Goal: Transaction & Acquisition: Subscribe to service/newsletter

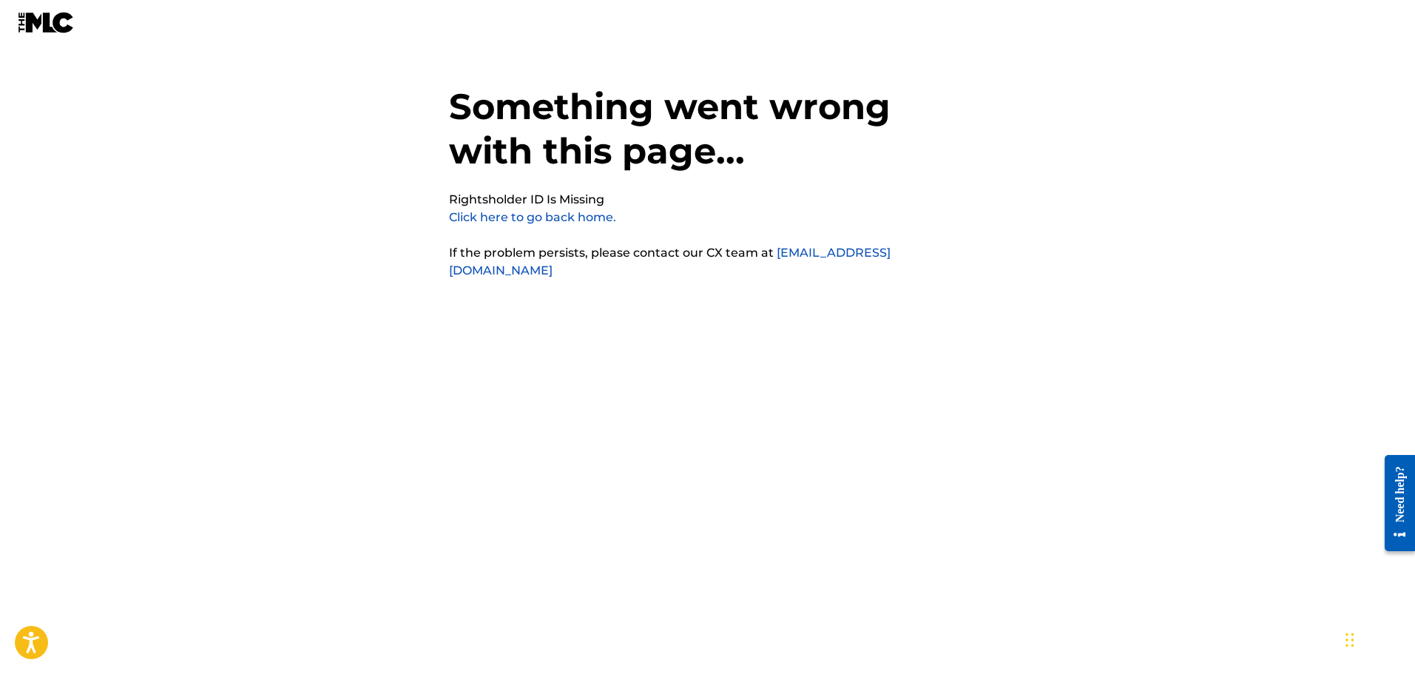
click at [536, 222] on link "Click here to go back home." at bounding box center [532, 217] width 167 height 14
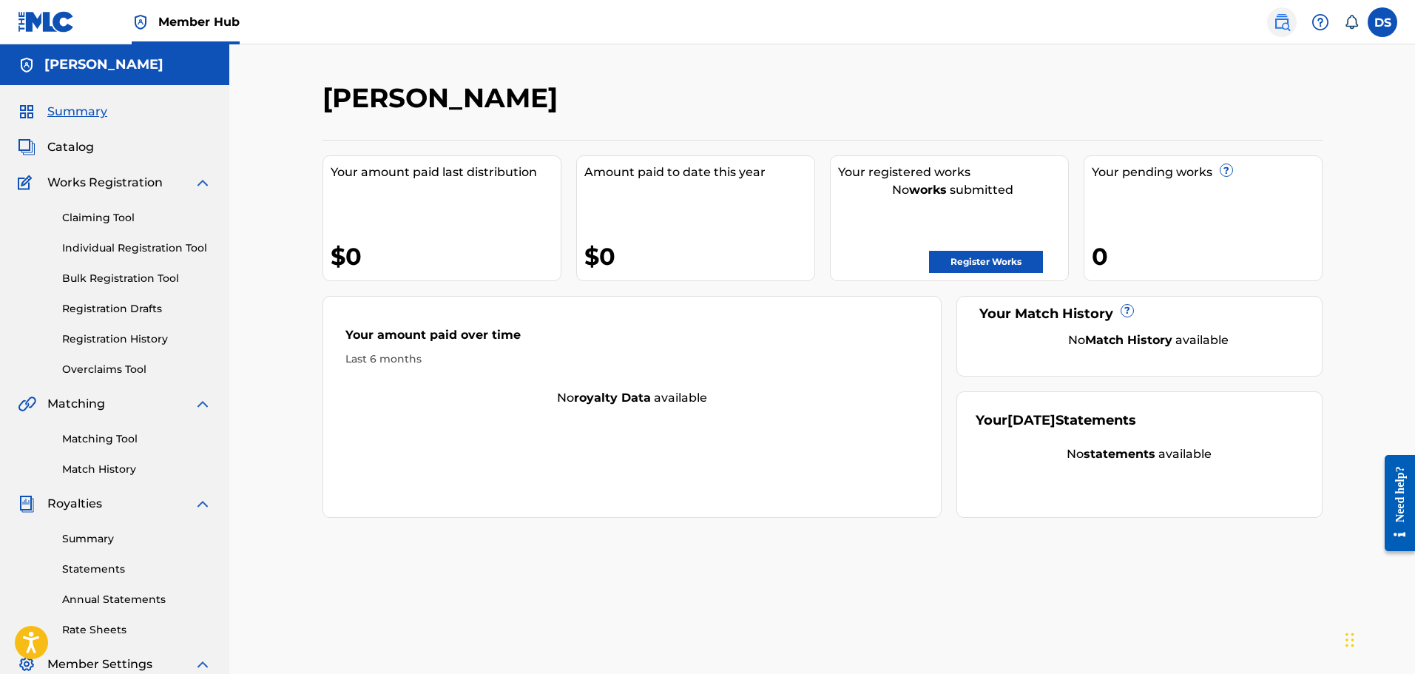
click at [1274, 27] on img at bounding box center [1282, 22] width 18 height 18
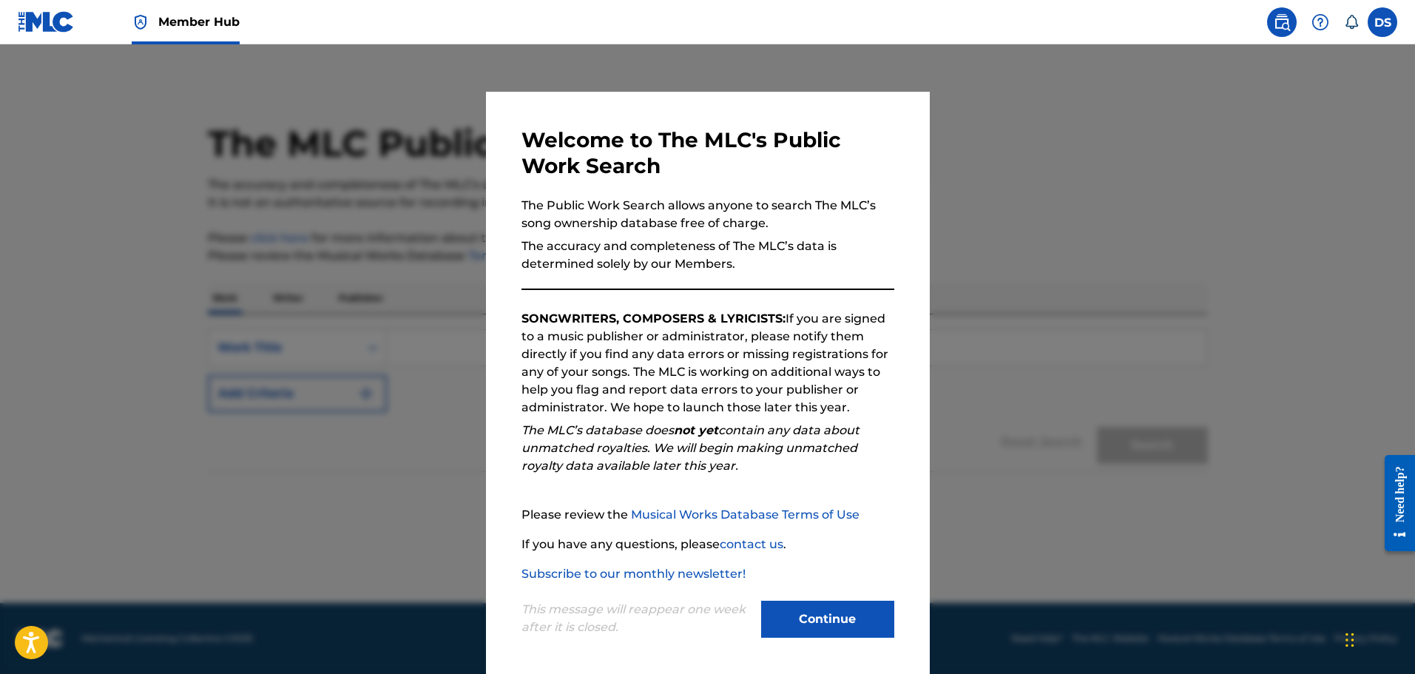
scroll to position [3, 0]
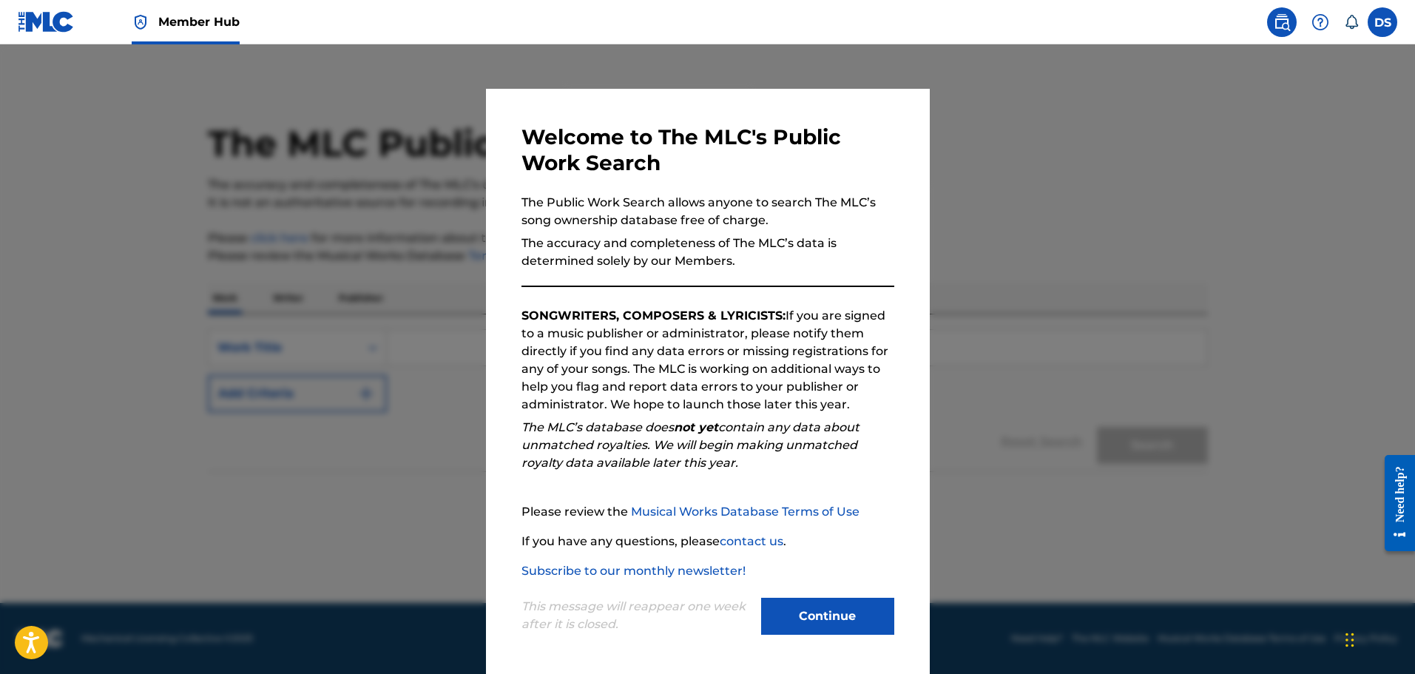
click at [1044, 290] on div at bounding box center [707, 381] width 1415 height 674
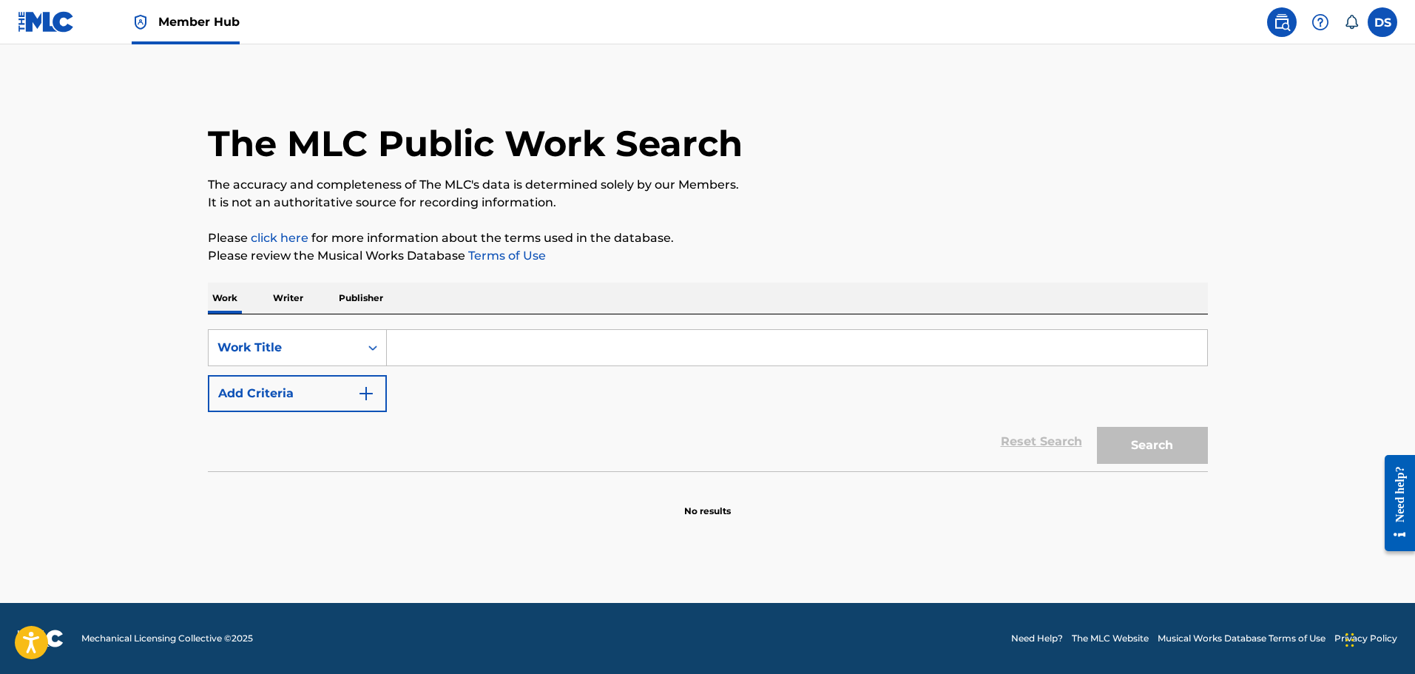
click at [38, 20] on img at bounding box center [46, 21] width 57 height 21
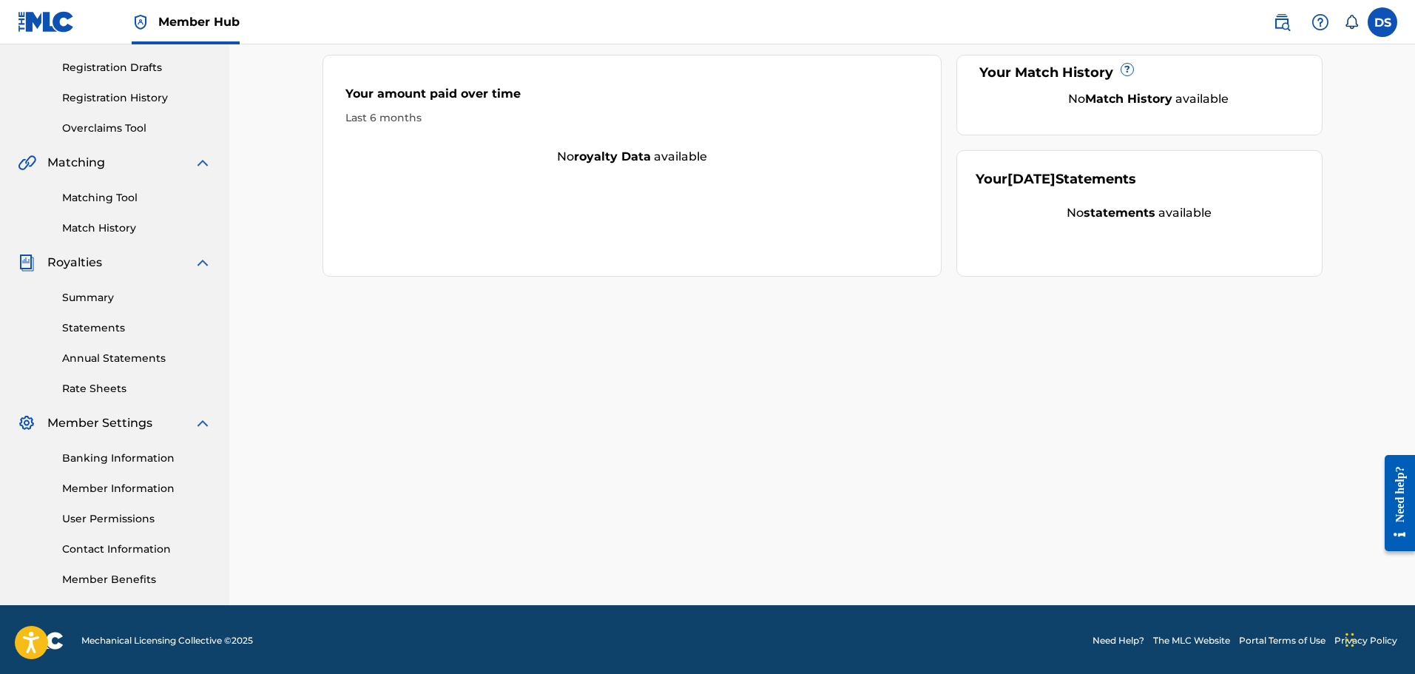
scroll to position [243, 0]
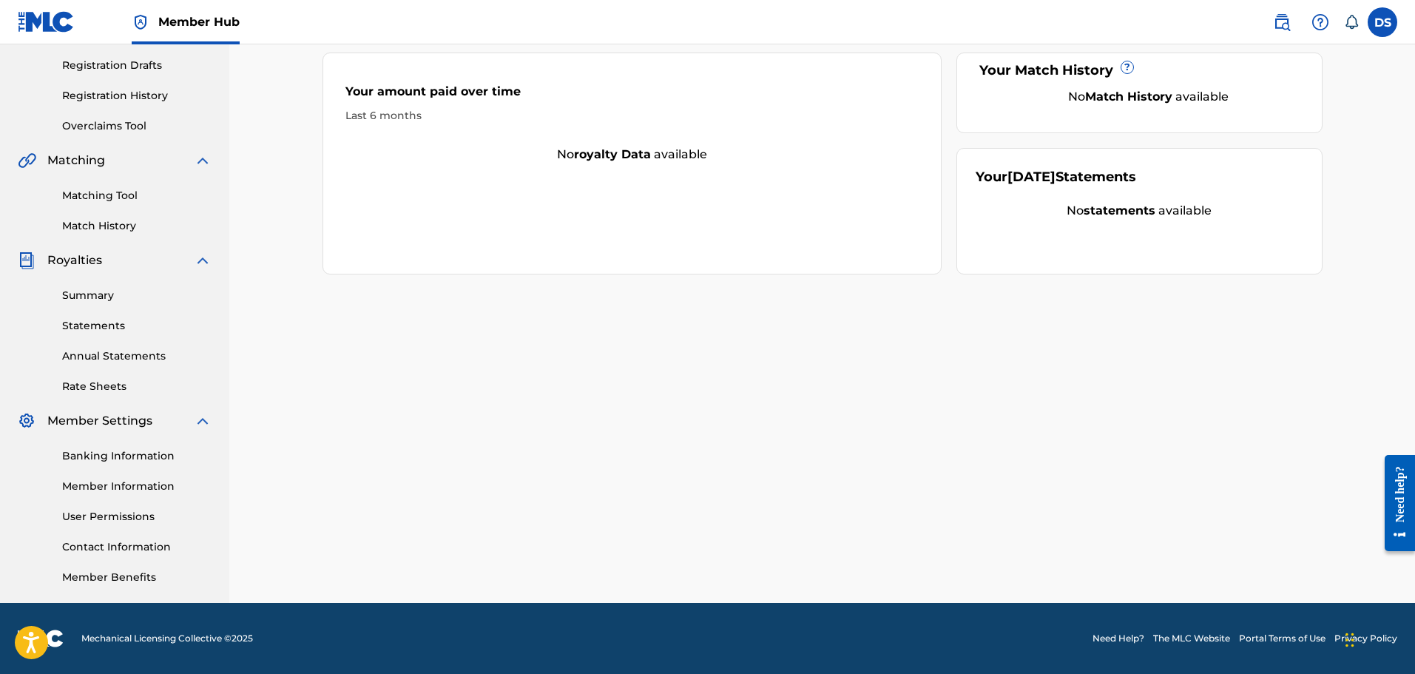
click at [1116, 638] on link "Need Help?" at bounding box center [1118, 638] width 52 height 13
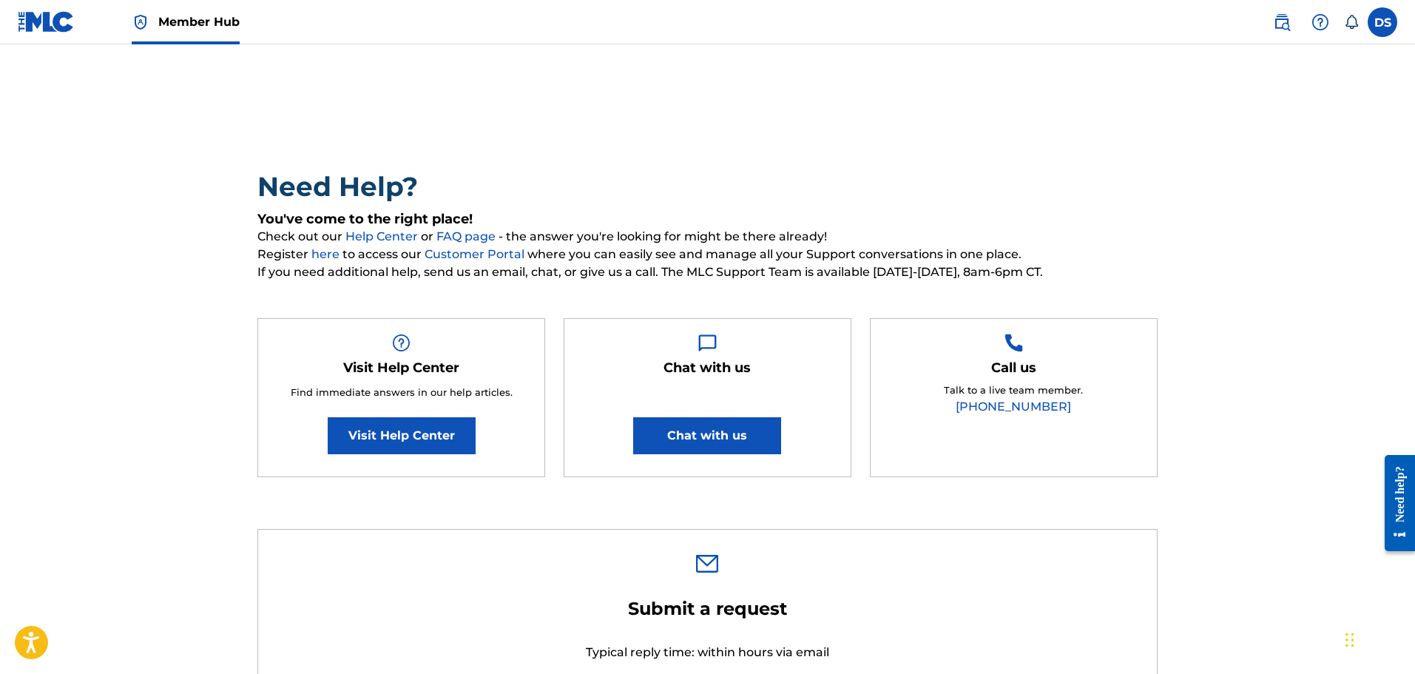
click at [46, 26] on img at bounding box center [46, 21] width 57 height 21
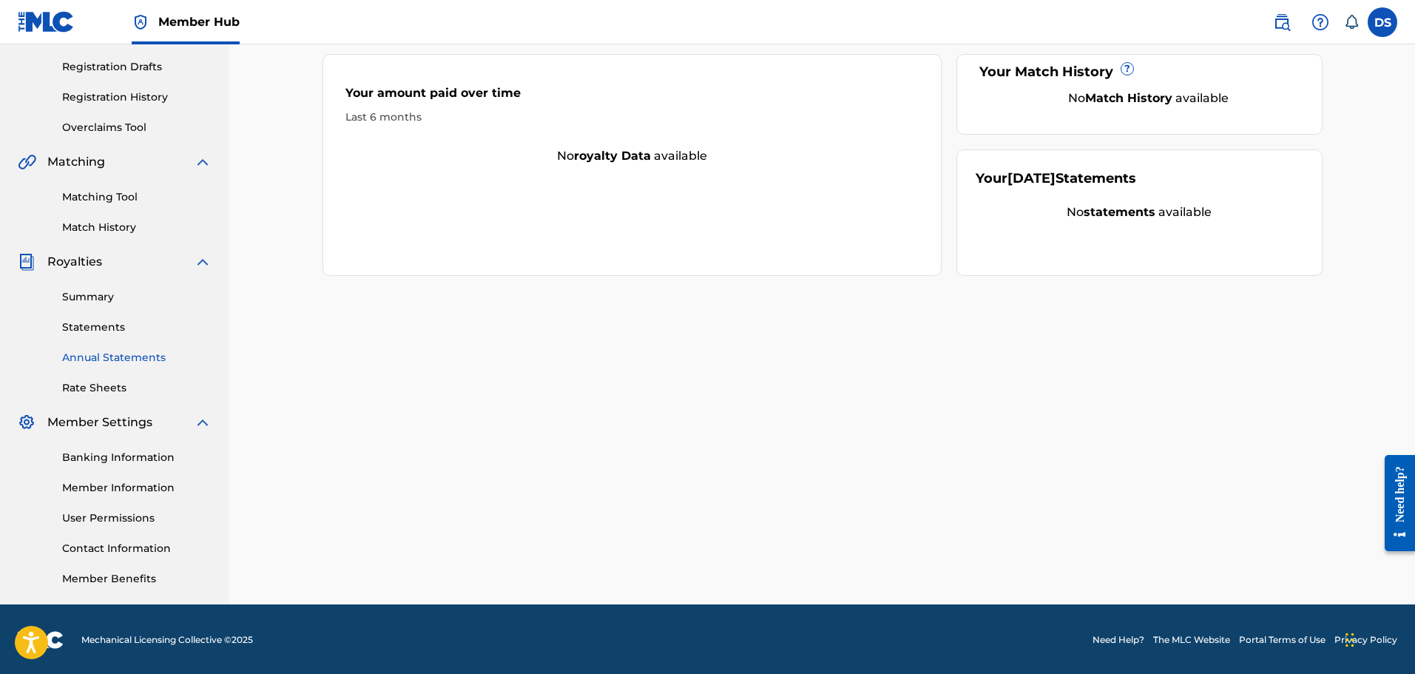
scroll to position [243, 0]
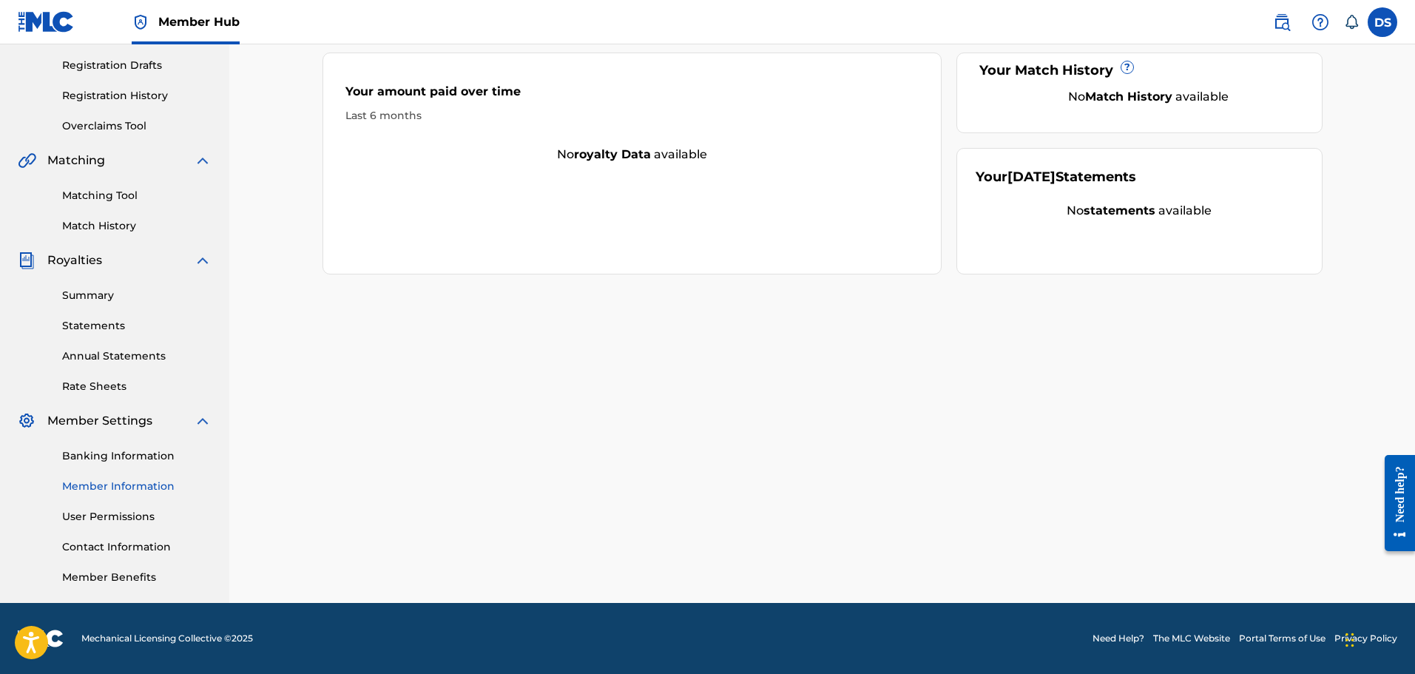
click at [135, 490] on link "Member Information" at bounding box center [136, 487] width 149 height 16
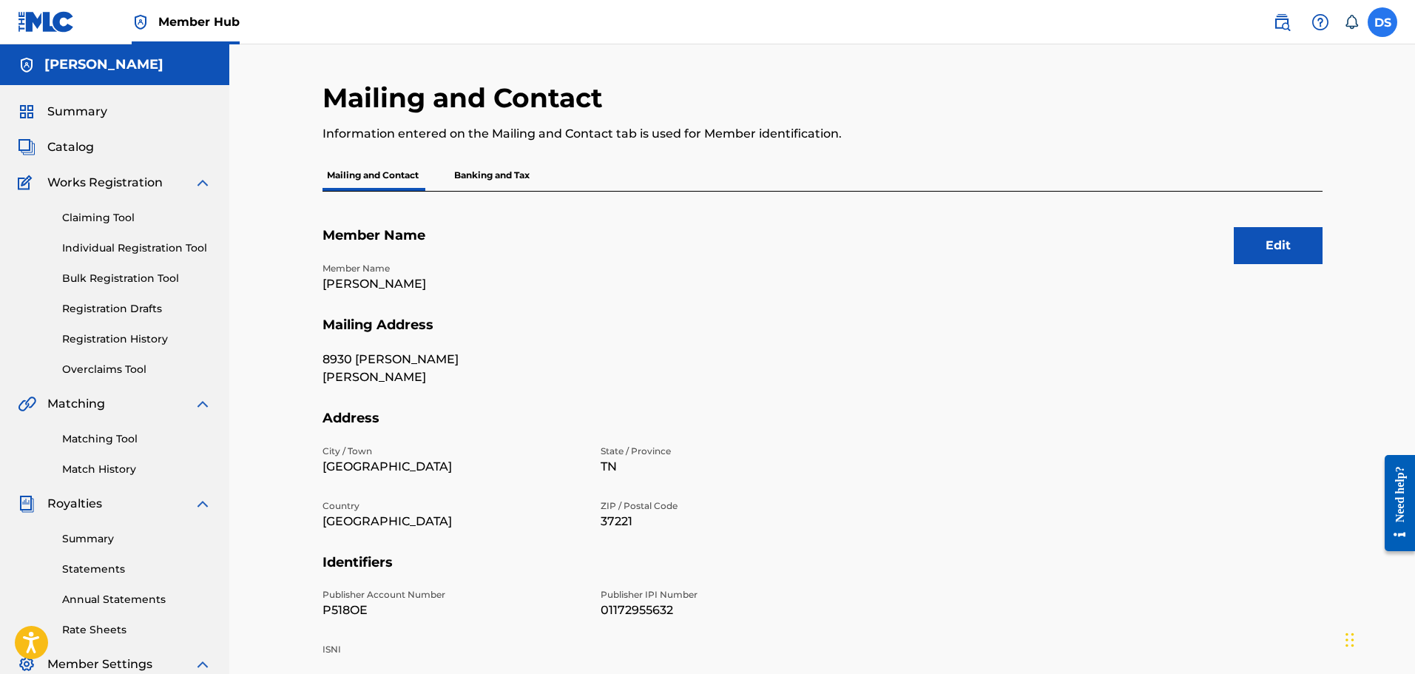
click at [1383, 25] on label at bounding box center [1383, 22] width 30 height 30
click at [1382, 22] on input "DS [PERSON_NAME] [PERSON_NAME][EMAIL_ADDRESS][DOMAIN_NAME] Notification Prefere…" at bounding box center [1382, 22] width 0 height 0
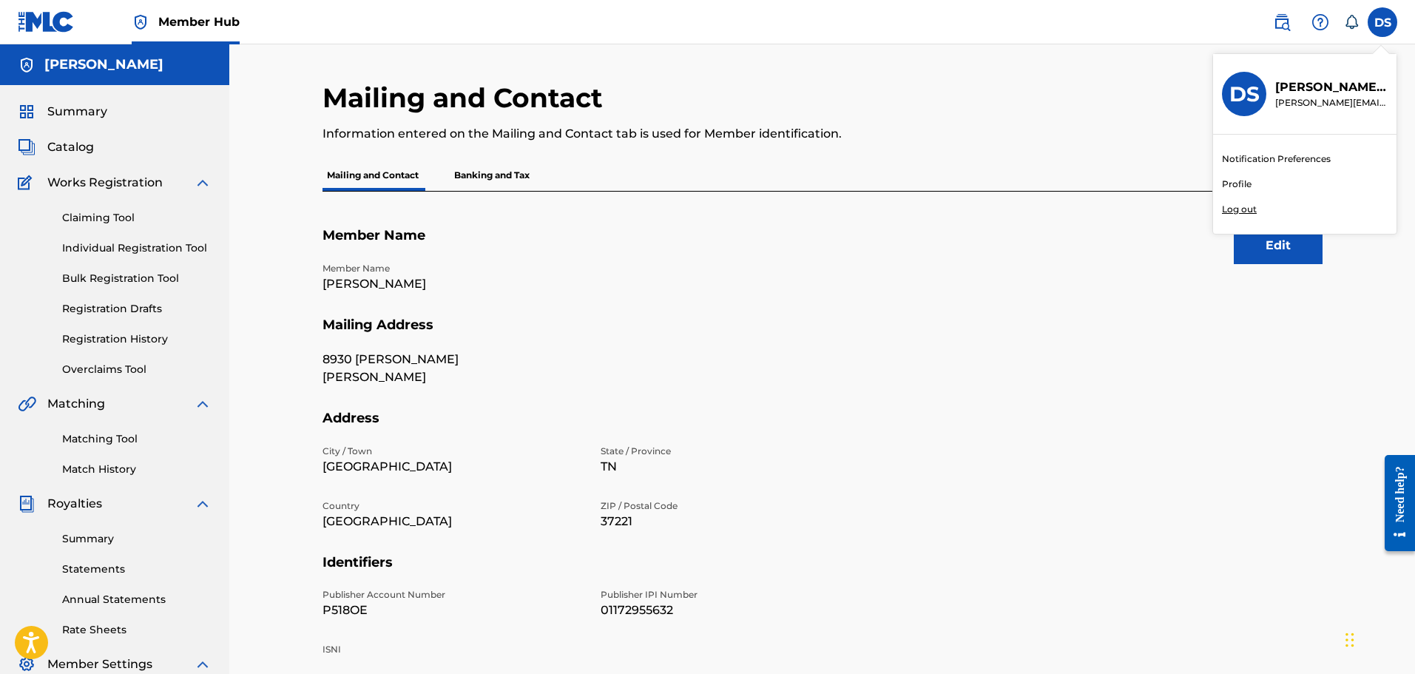
click at [1240, 209] on p "Log out" at bounding box center [1239, 209] width 35 height 13
click at [1382, 22] on input "DS [PERSON_NAME] [PERSON_NAME][EMAIL_ADDRESS][DOMAIN_NAME] Notification Prefere…" at bounding box center [1382, 22] width 0 height 0
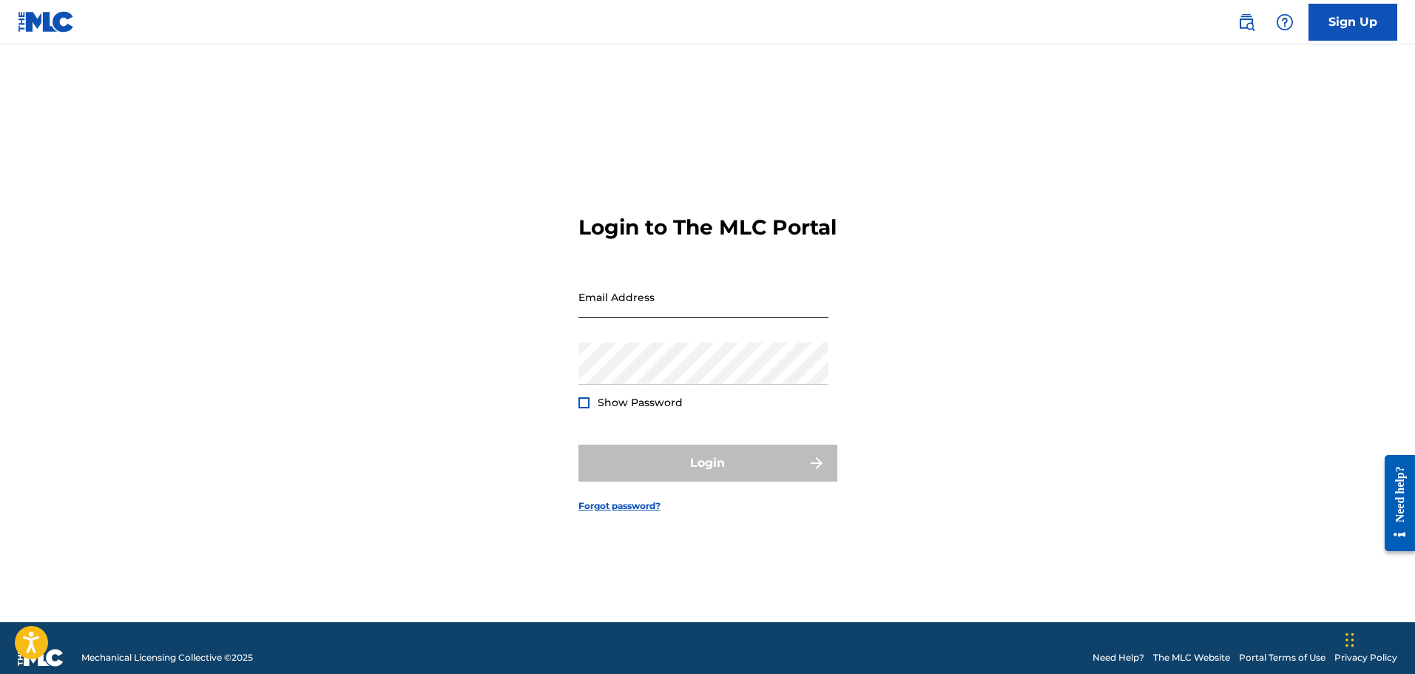
click at [712, 318] on input "Email Address" at bounding box center [703, 297] width 250 height 42
type input "[PERSON_NAME][EMAIL_ADDRESS][DOMAIN_NAME]"
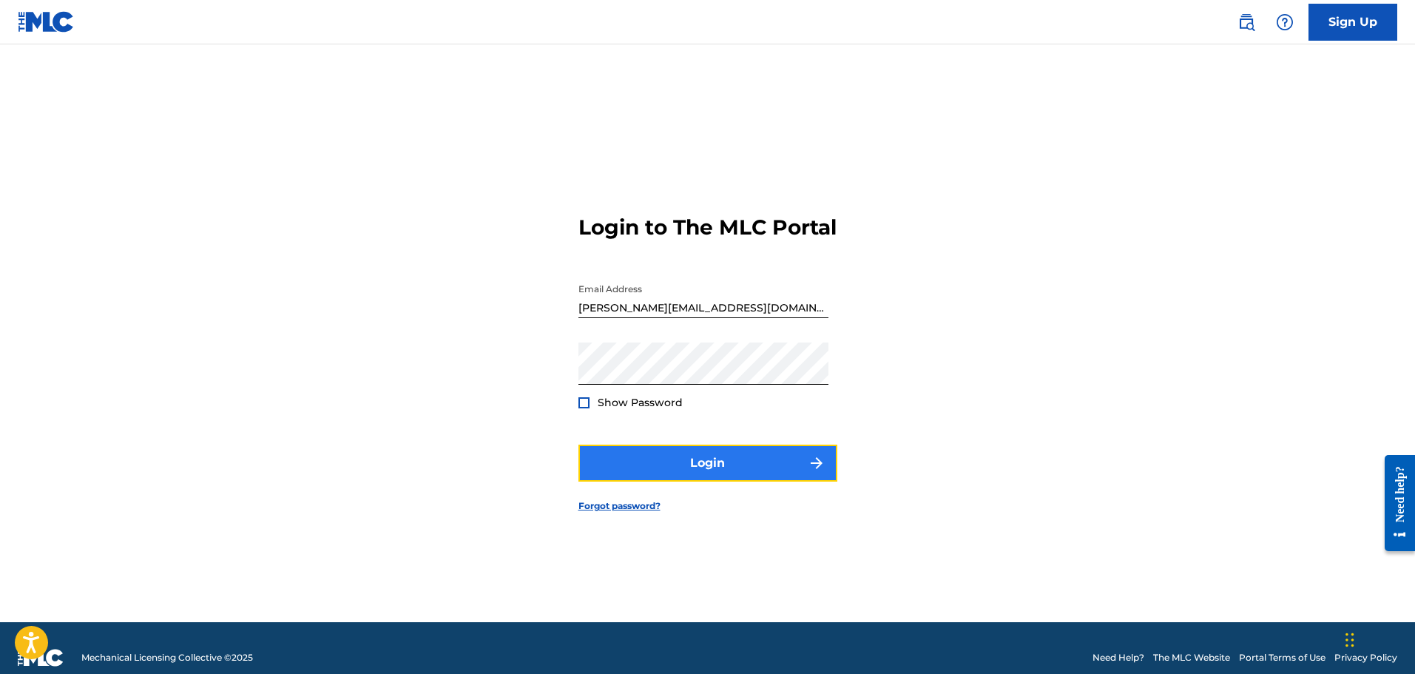
click at [703, 480] on button "Login" at bounding box center [707, 463] width 259 height 37
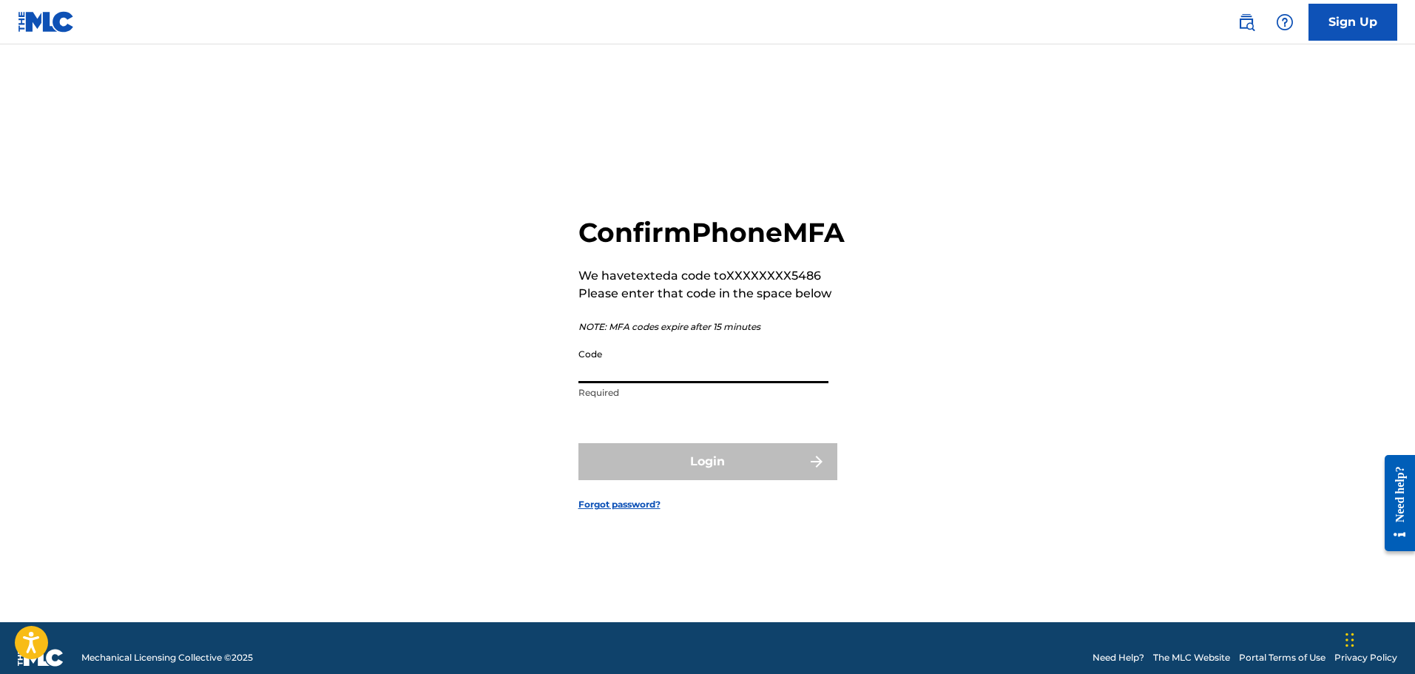
click at [666, 383] on input "Code" at bounding box center [703, 362] width 250 height 42
type input "144323"
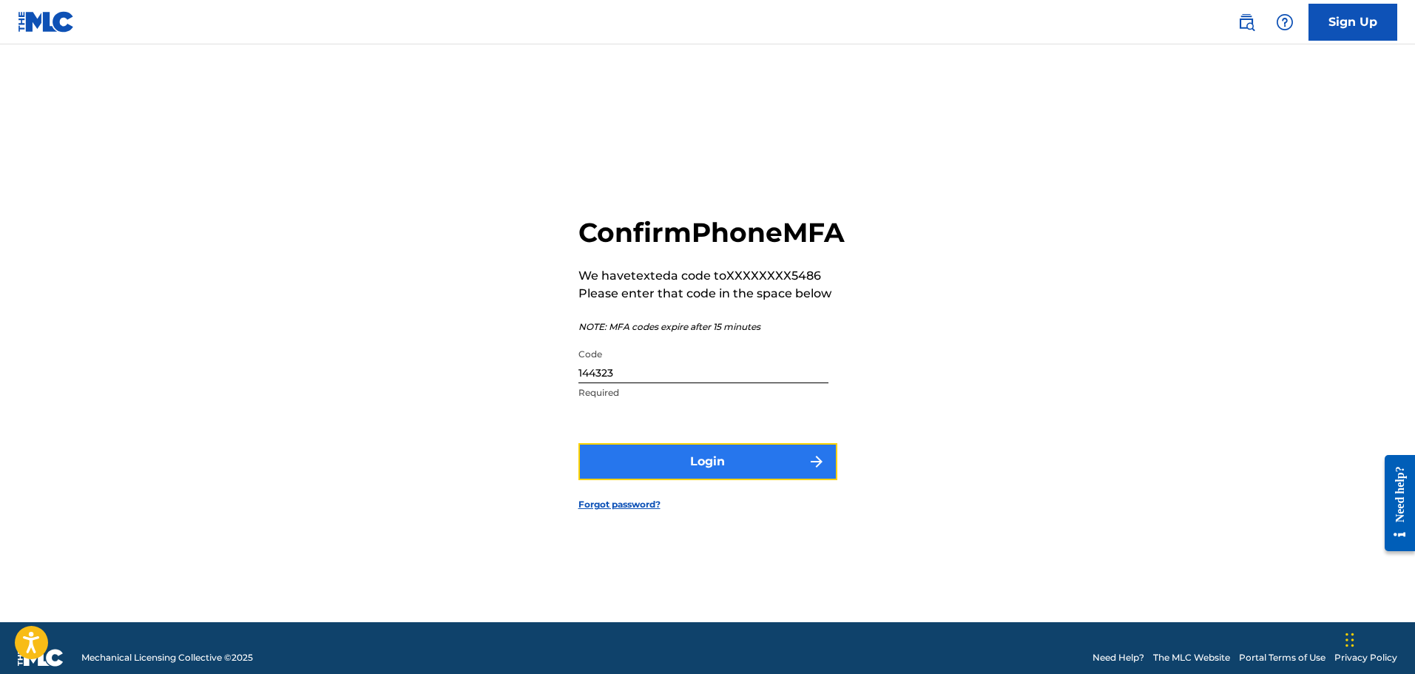
click at [679, 474] on button "Login" at bounding box center [707, 461] width 259 height 37
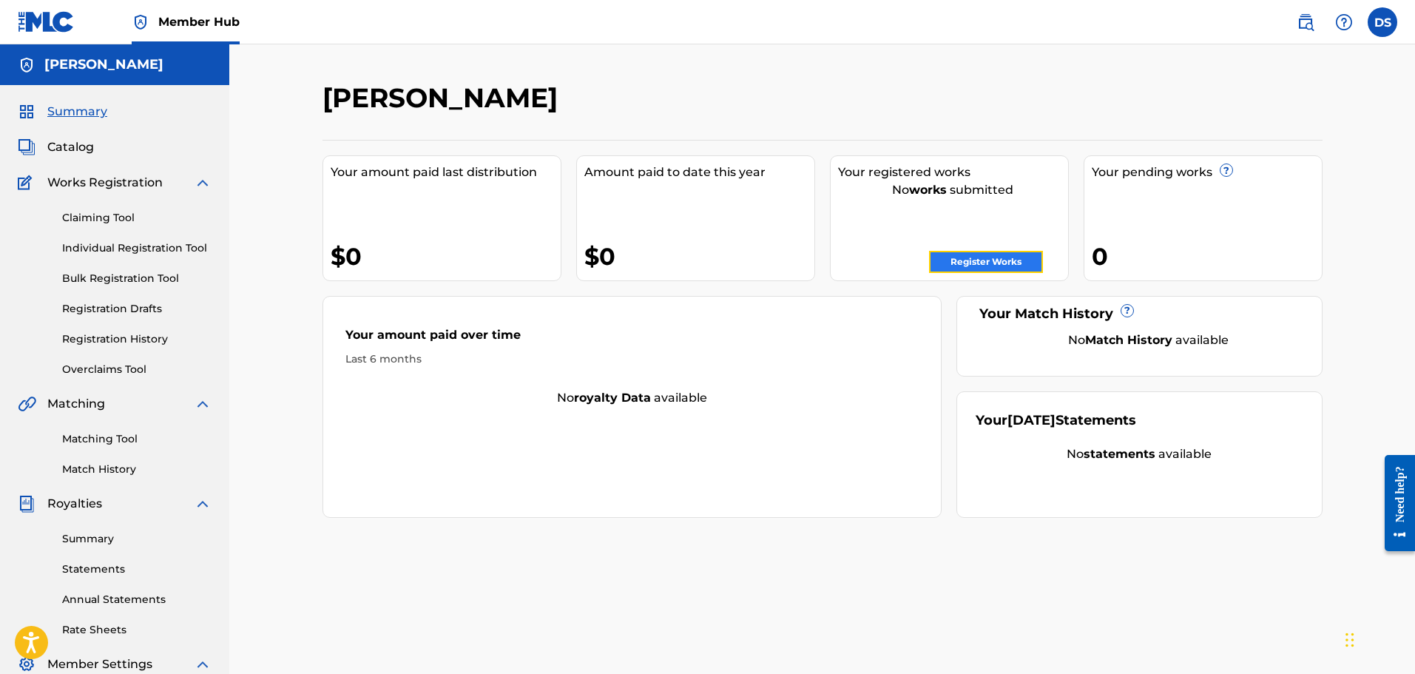
click at [999, 257] on link "Register Works" at bounding box center [986, 262] width 114 height 22
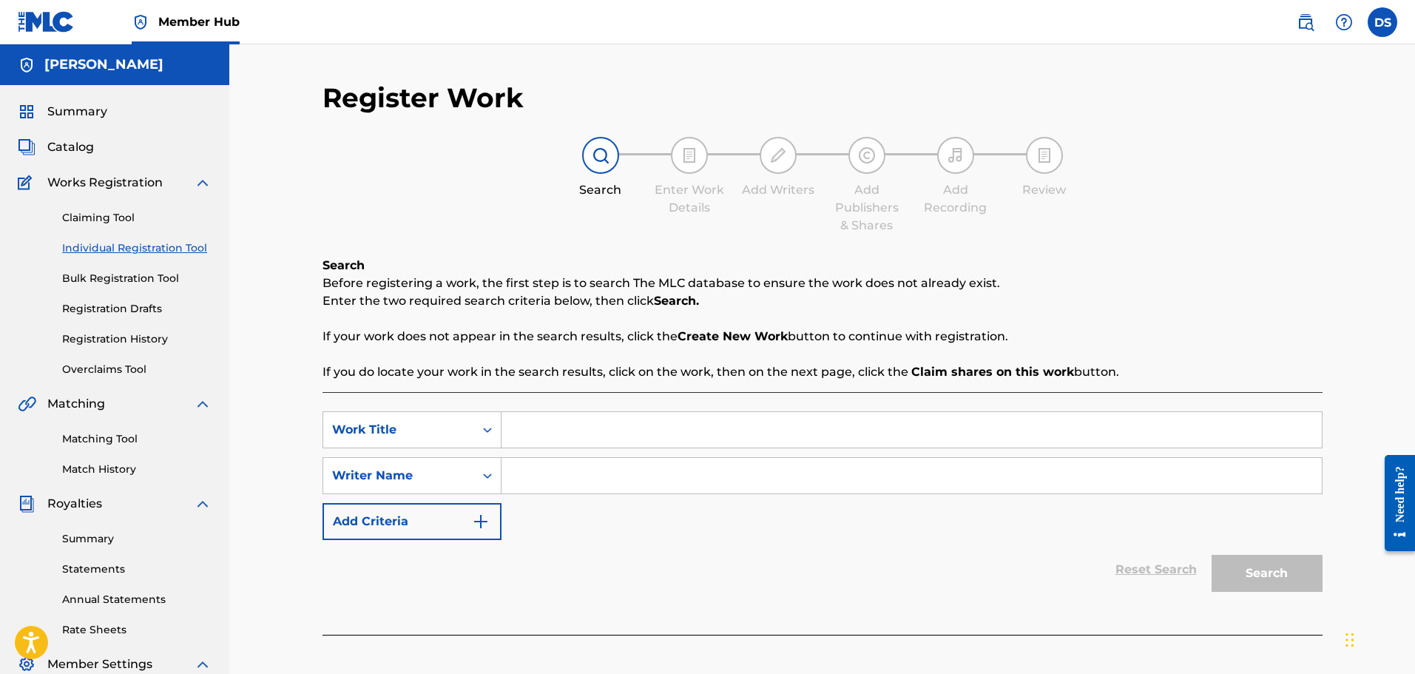
click at [604, 434] on input "Search Form" at bounding box center [911, 430] width 820 height 36
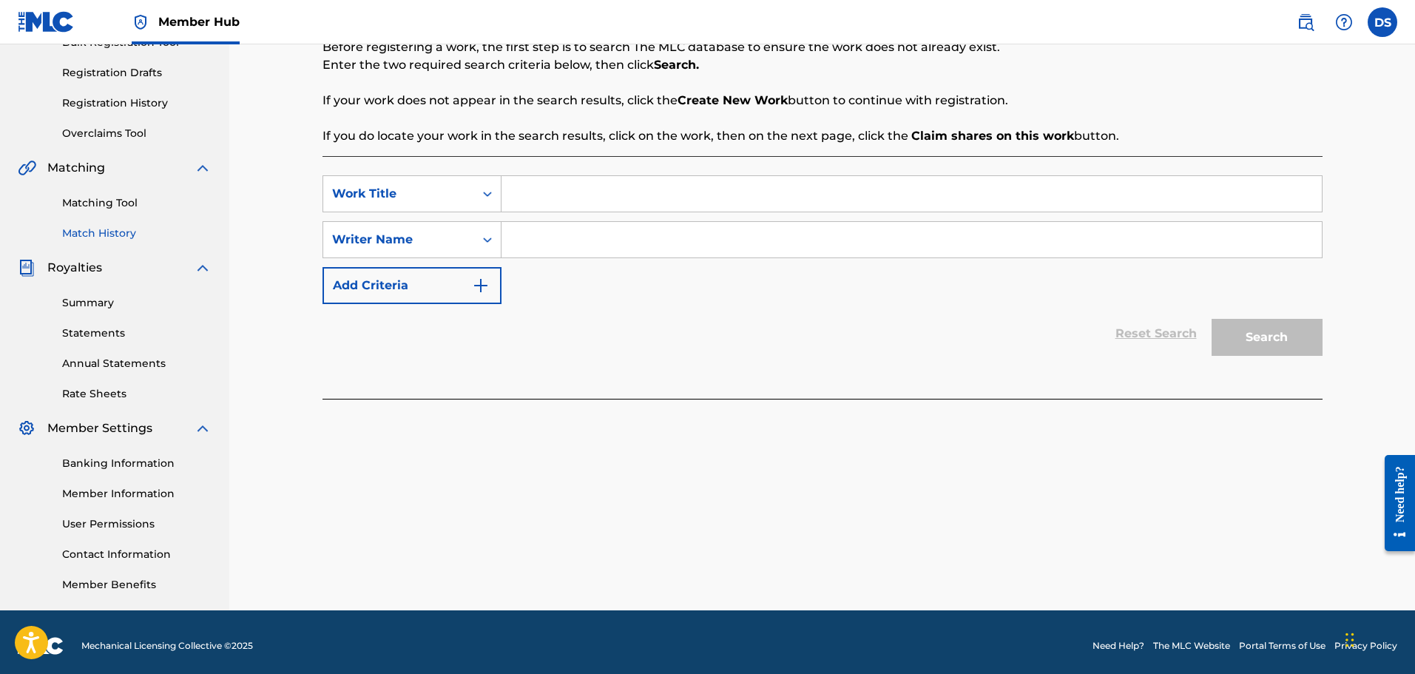
scroll to position [243, 0]
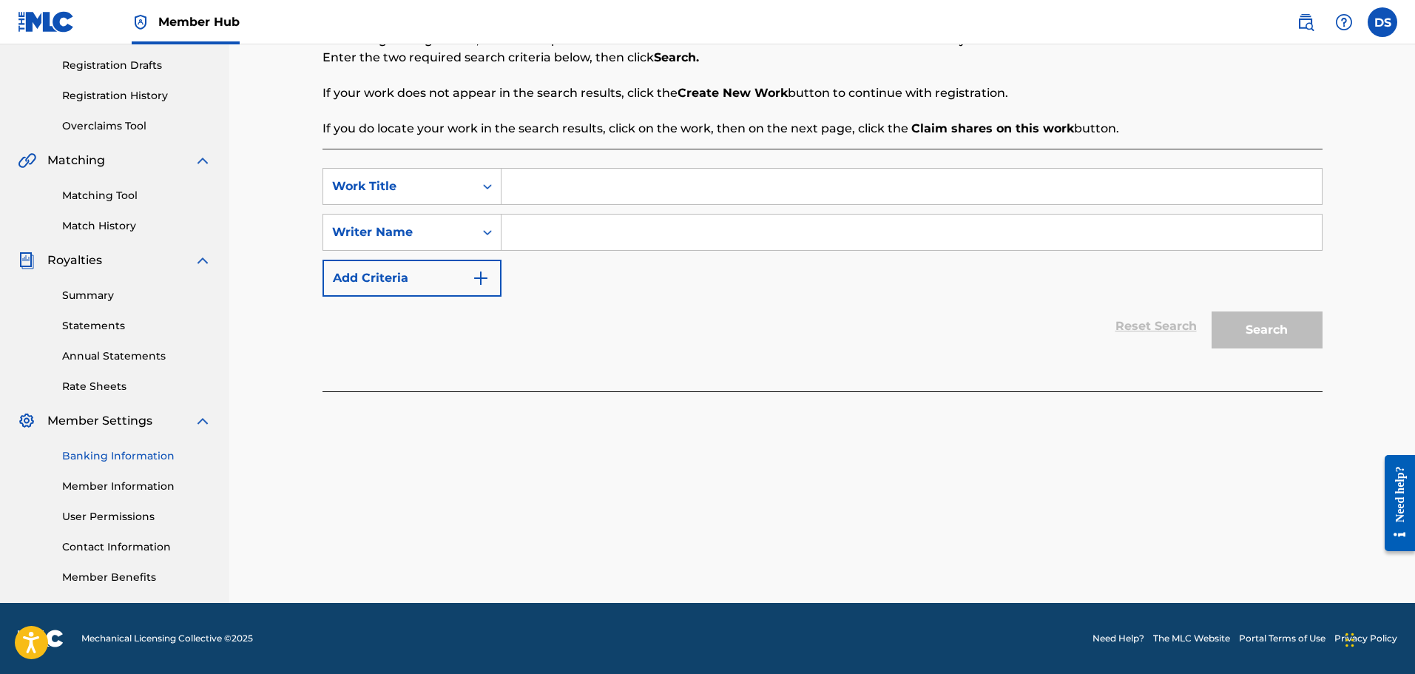
click at [141, 457] on link "Banking Information" at bounding box center [136, 456] width 149 height 16
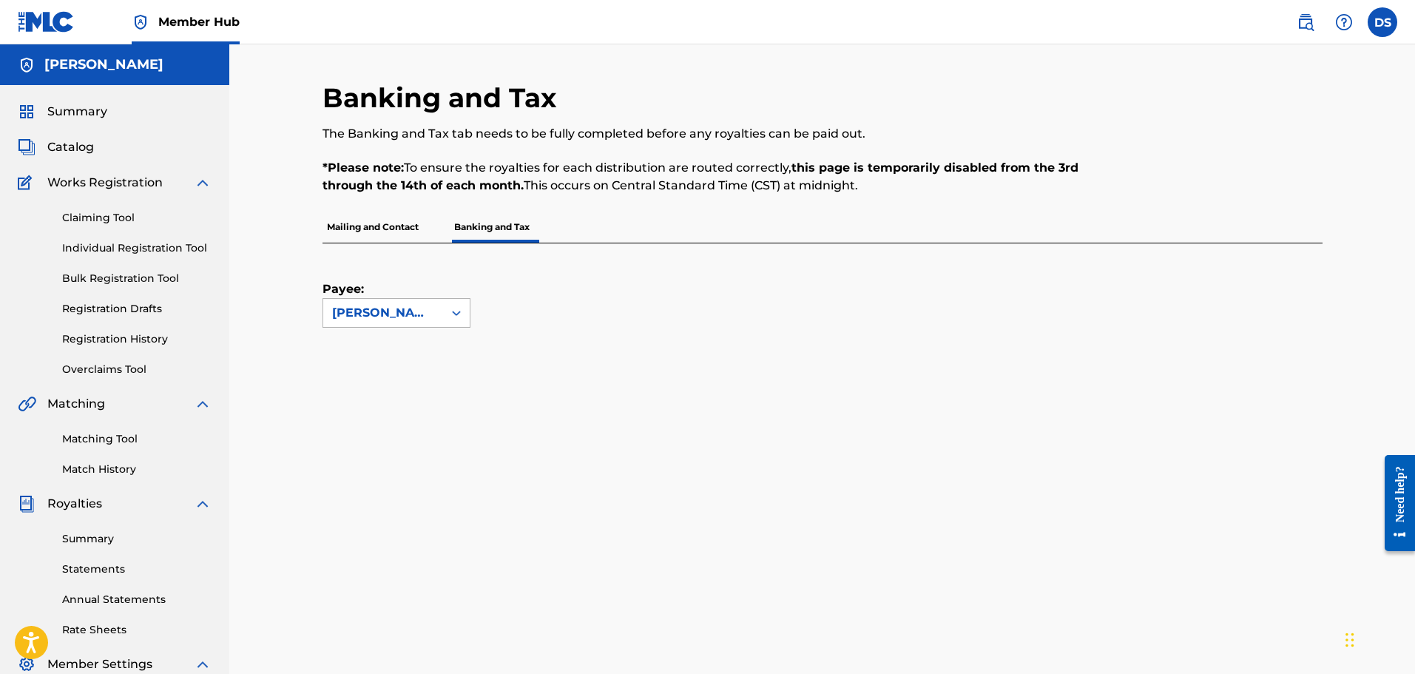
click at [443, 322] on div at bounding box center [456, 313] width 27 height 28
click at [573, 310] on div "Payee: [PERSON_NAME]" at bounding box center [804, 285] width 964 height 84
click at [1379, 20] on label at bounding box center [1383, 22] width 30 height 30
click at [1382, 22] on input "DS [PERSON_NAME] [PERSON_NAME][EMAIL_ADDRESS][DOMAIN_NAME] Notification Prefere…" at bounding box center [1382, 22] width 0 height 0
click at [1390, 13] on div "DS DS [PERSON_NAME] [PERSON_NAME][EMAIL_ADDRESS][DOMAIN_NAME] Notification Pref…" at bounding box center [1383, 22] width 30 height 30
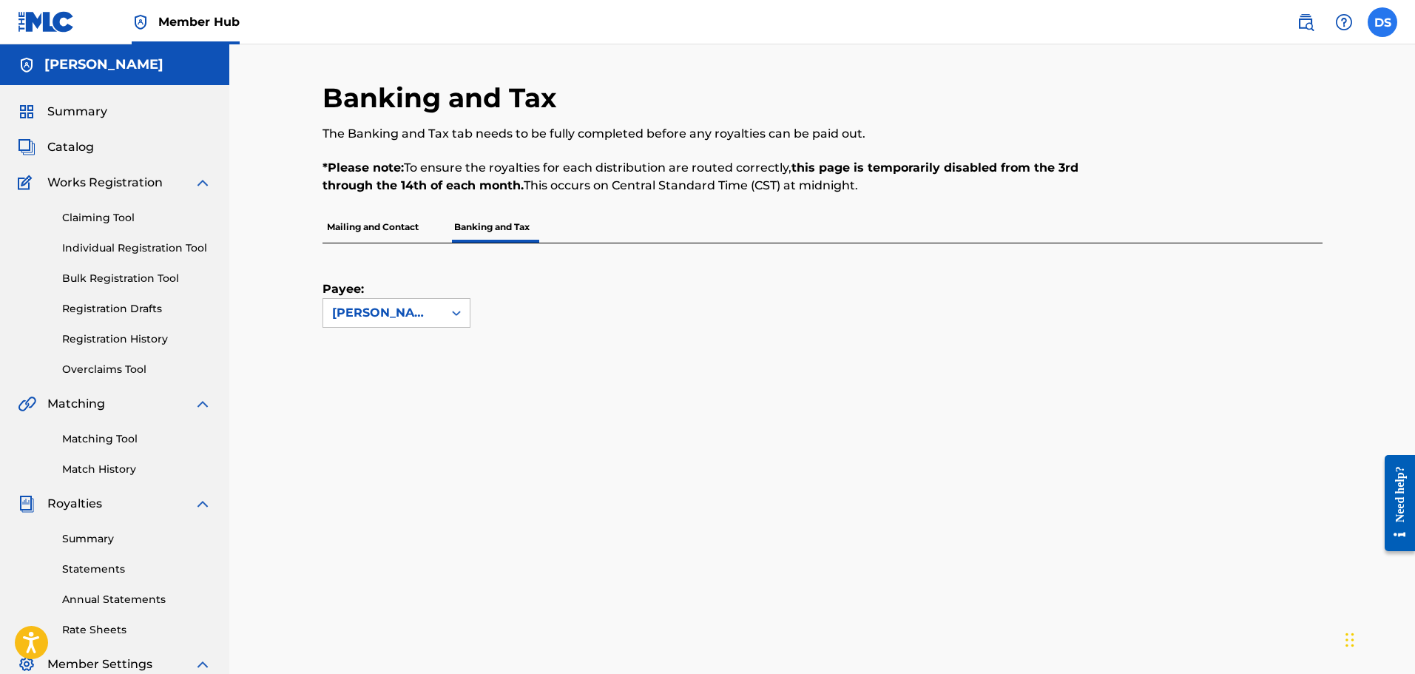
click at [1368, 20] on label at bounding box center [1383, 22] width 30 height 30
click at [1382, 22] on input "DS [PERSON_NAME] [PERSON_NAME][EMAIL_ADDRESS][DOMAIN_NAME] Notification Prefere…" at bounding box center [1382, 22] width 0 height 0
click at [1237, 214] on p "Log out" at bounding box center [1239, 209] width 35 height 13
click at [1382, 22] on input "DS [PERSON_NAME] [PERSON_NAME][EMAIL_ADDRESS][DOMAIN_NAME] Notification Prefere…" at bounding box center [1382, 22] width 0 height 0
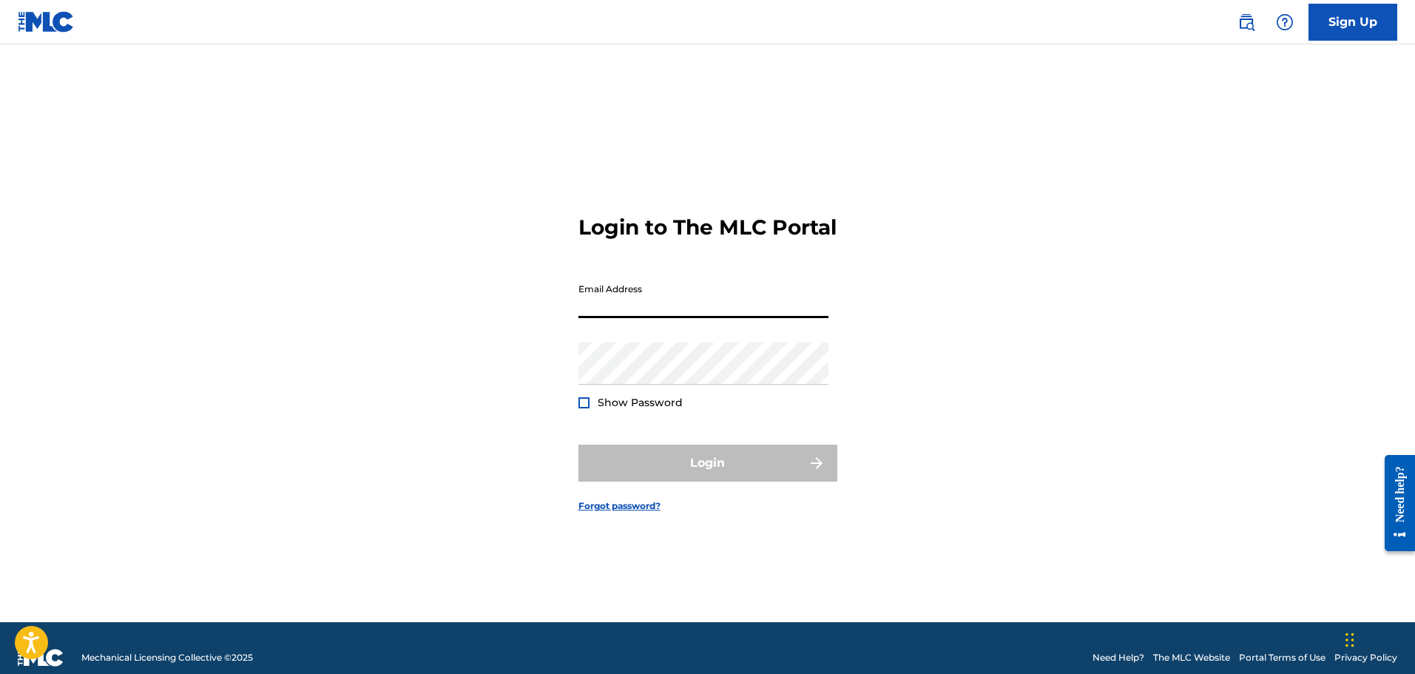
click at [655, 315] on input "Email Address" at bounding box center [703, 297] width 250 height 42
click at [1337, 29] on link "Sign Up" at bounding box center [1352, 22] width 89 height 37
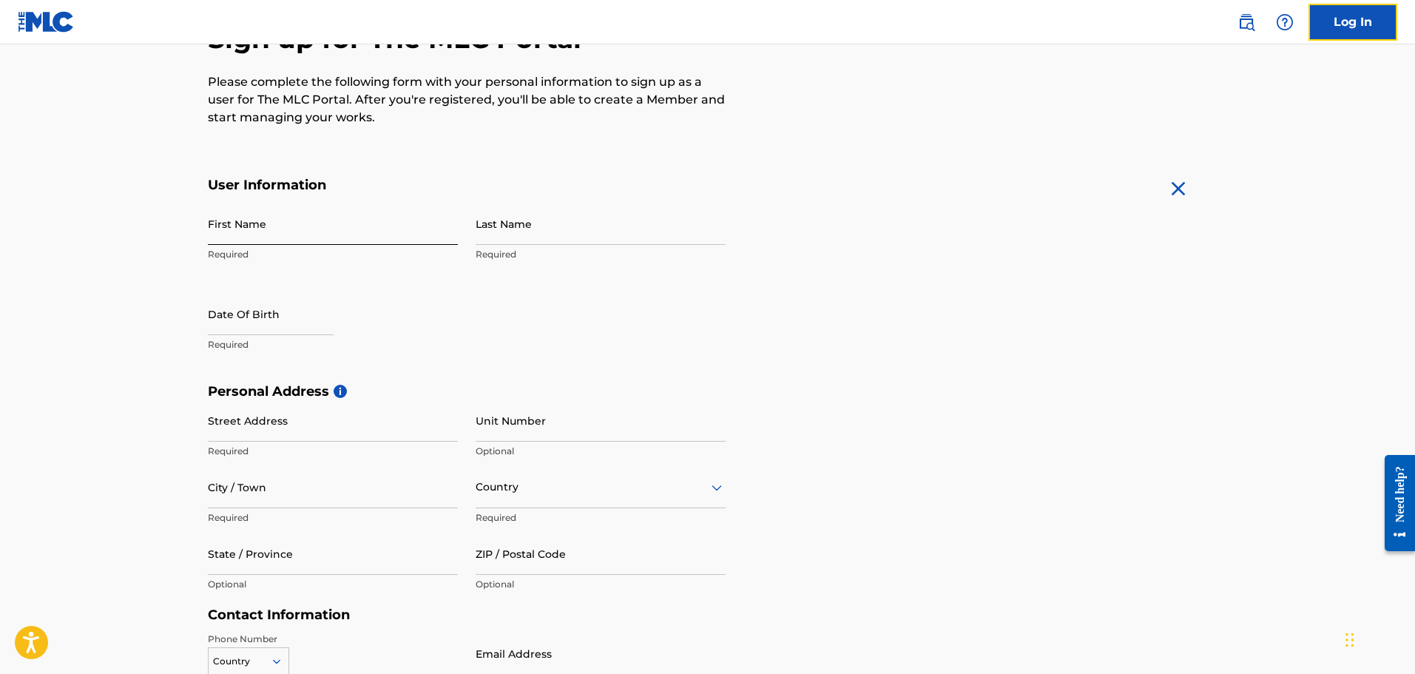
scroll to position [74, 0]
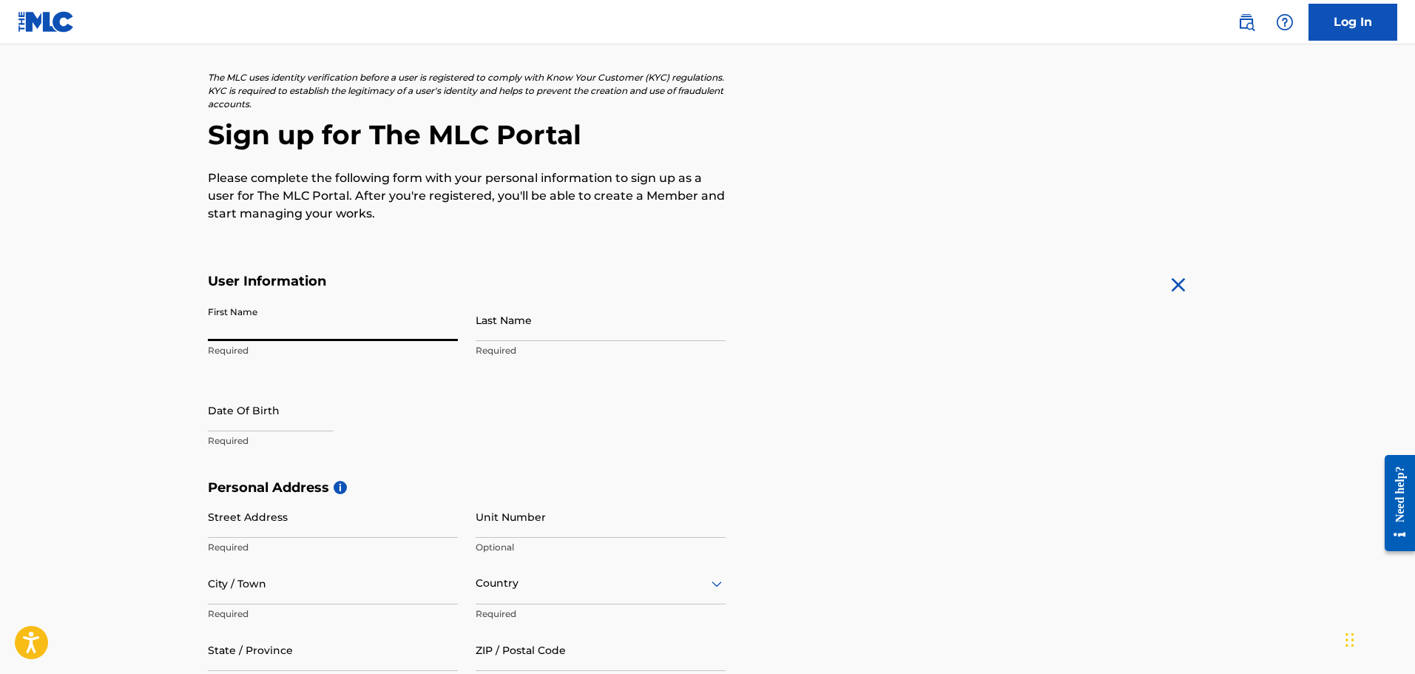
click at [278, 334] on input "First Name" at bounding box center [333, 320] width 250 height 42
type input "Caleb"
type input "A"
type input "[PERSON_NAME]"
select select "8"
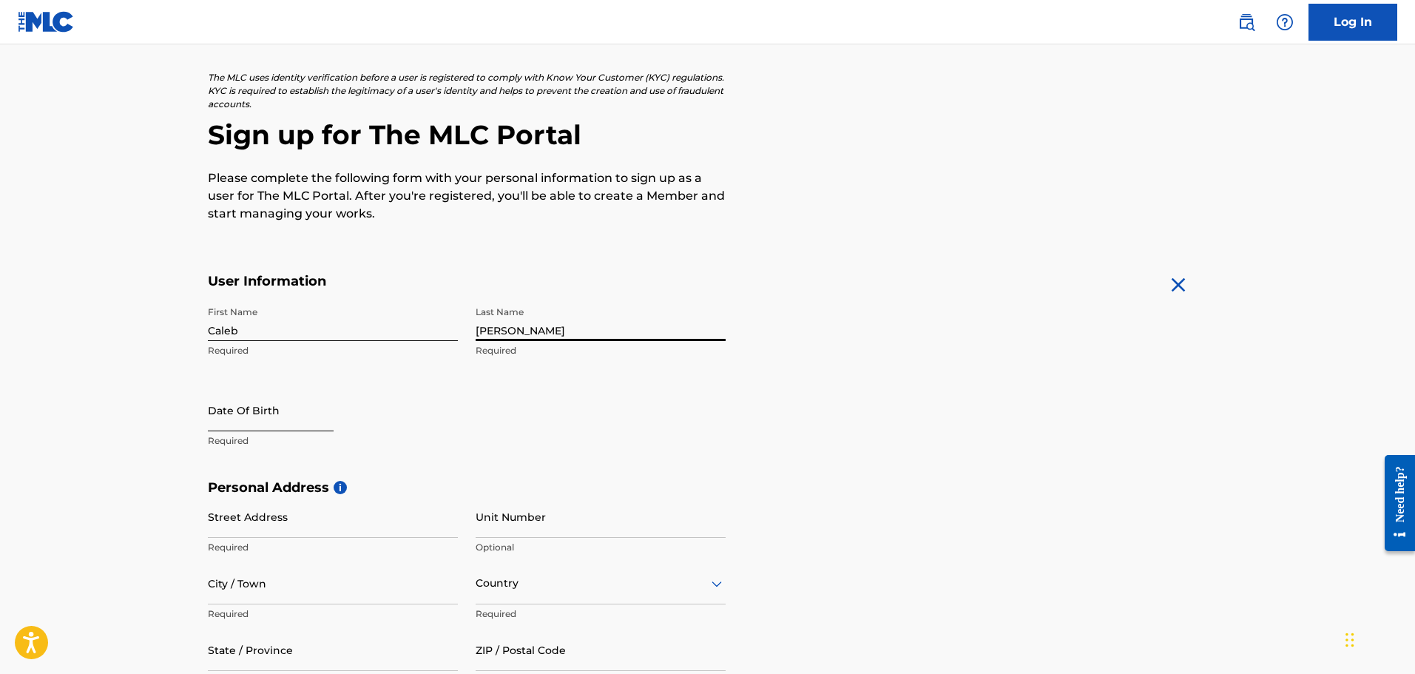
select select "2025"
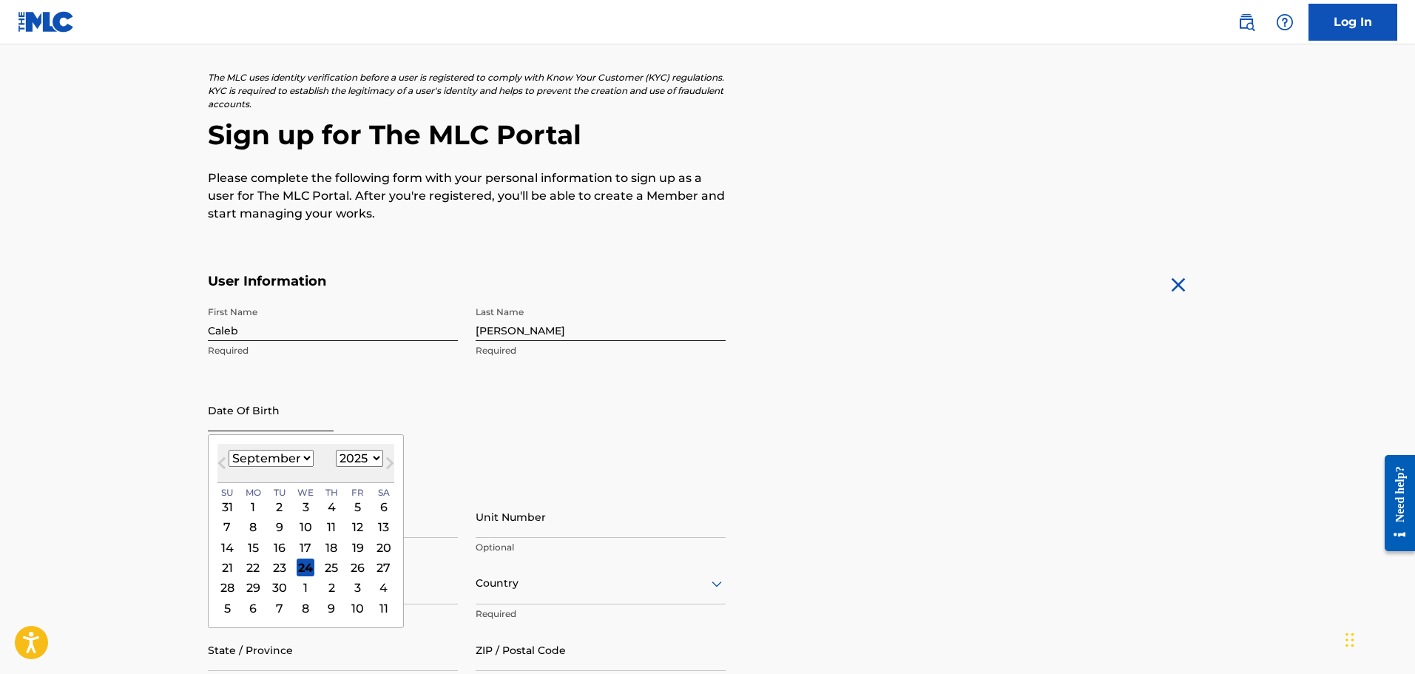
click at [233, 419] on input "text" at bounding box center [271, 410] width 126 height 42
click at [302, 458] on select "January February March April May June July August September October November De…" at bounding box center [271, 458] width 85 height 17
click at [229, 450] on select "January February March April May June July August September October November De…" at bounding box center [271, 458] width 85 height 17
click at [297, 453] on select "January February March April May June July August September October November De…" at bounding box center [271, 458] width 85 height 17
select select "10"
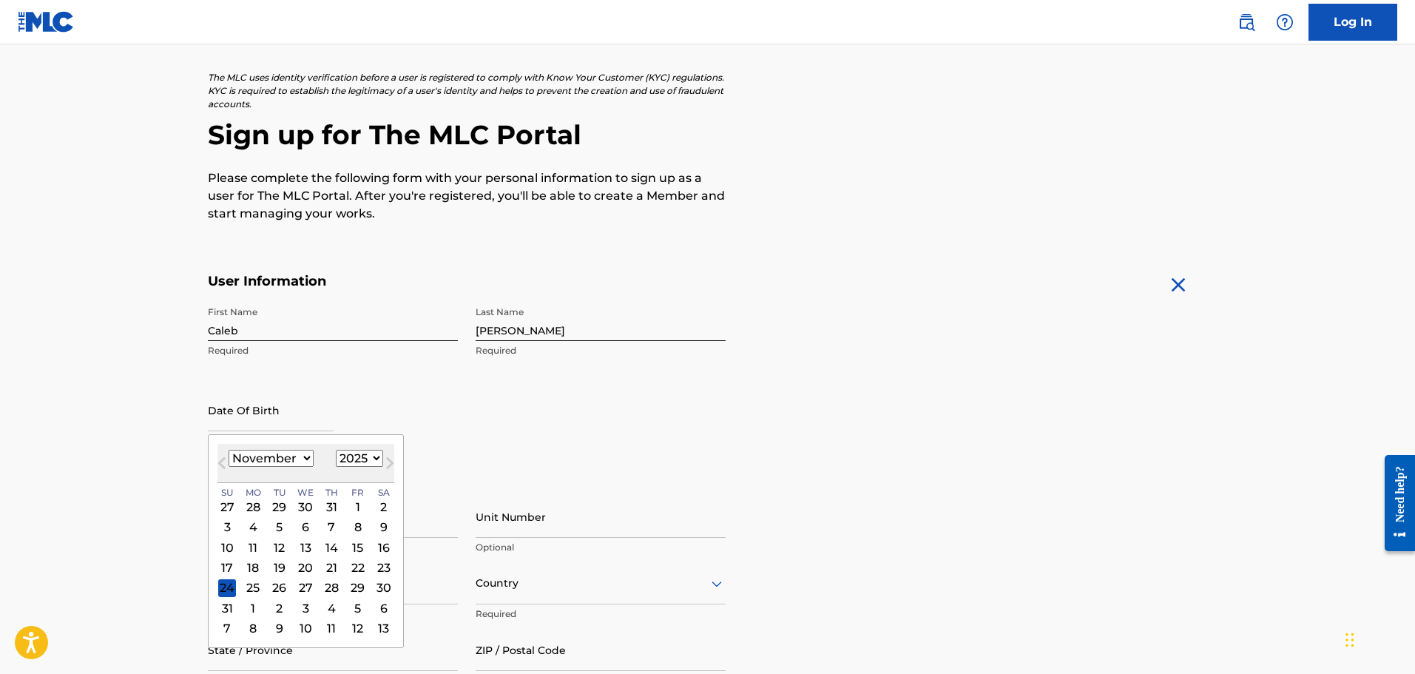
click at [229, 450] on select "January February March April May June July August September October November De…" at bounding box center [271, 458] width 85 height 17
click at [544, 402] on div "First Name [PERSON_NAME] Required Last Name [PERSON_NAME] Required Date Of Birt…" at bounding box center [467, 389] width 518 height 180
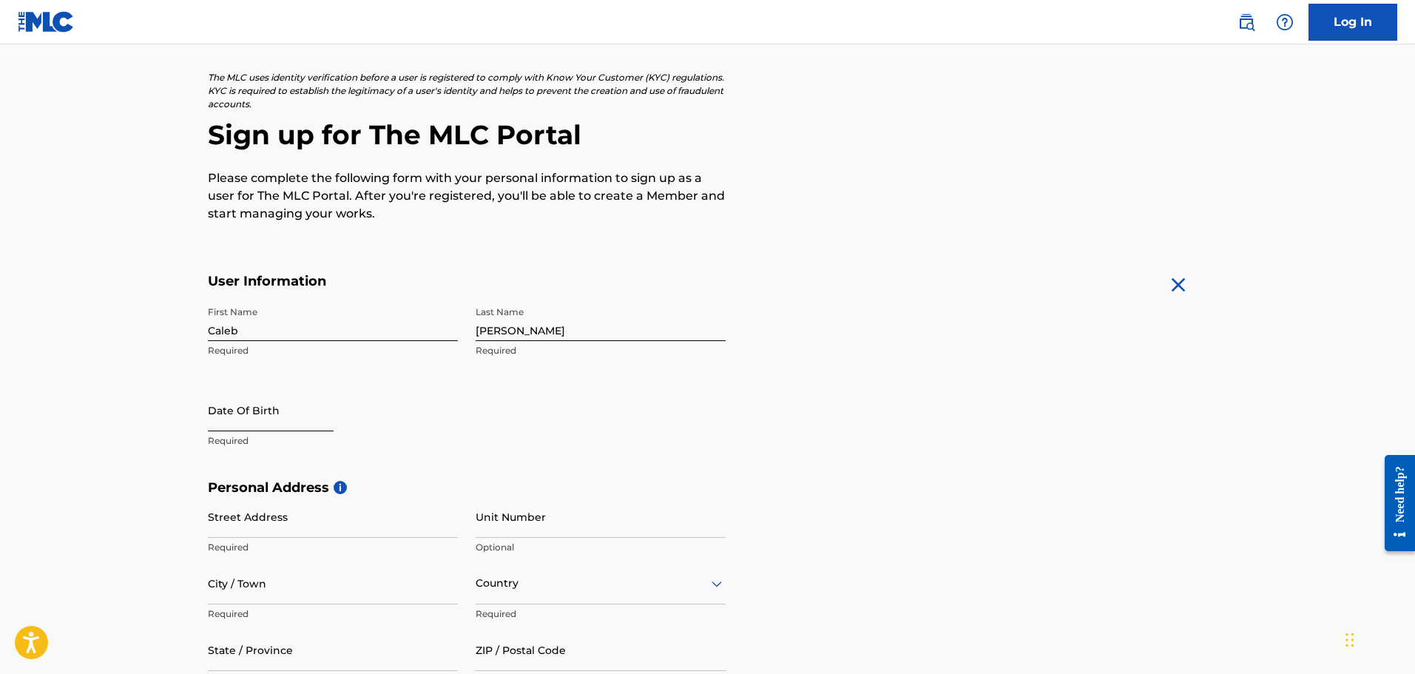
click at [239, 426] on input "text" at bounding box center [271, 410] width 126 height 42
select select "8"
select select "2025"
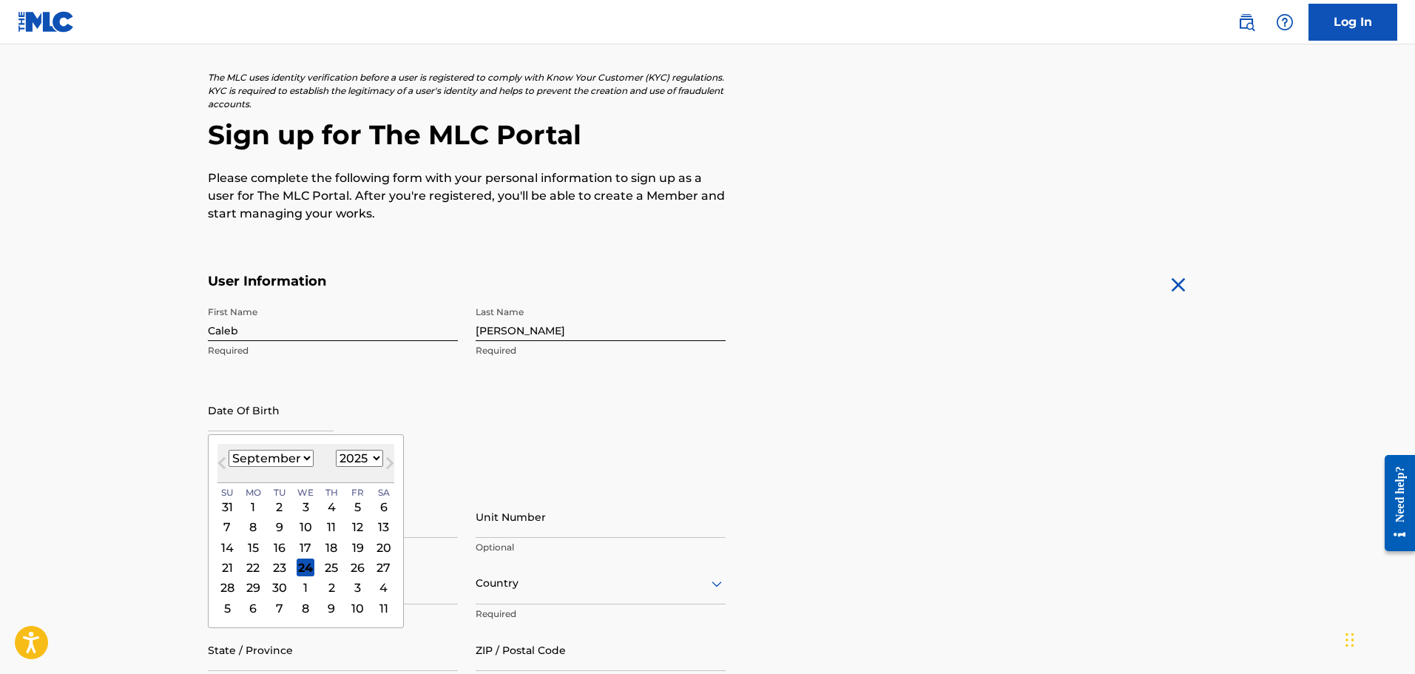
click at [279, 460] on select "January February March April May June July August September October November De…" at bounding box center [271, 458] width 85 height 17
select select "10"
click at [229, 450] on select "January February March April May June July August September October November De…" at bounding box center [271, 458] width 85 height 17
click at [364, 461] on select "1899 1900 1901 1902 1903 1904 1905 1906 1907 1908 1909 1910 1911 1912 1913 1914…" at bounding box center [359, 458] width 47 height 17
select select "1983"
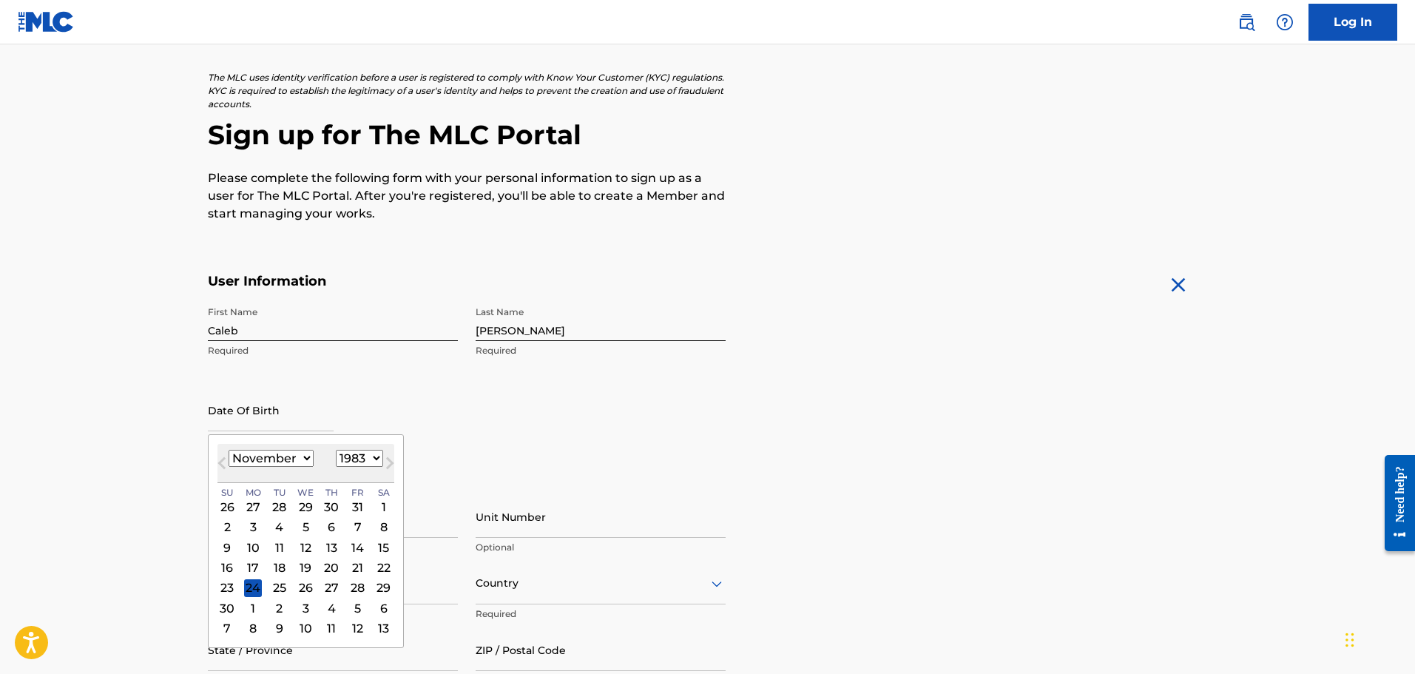
click at [336, 450] on select "1899 1900 1901 1902 1903 1904 1905 1906 1907 1908 1909 1910 1911 1912 1913 1914…" at bounding box center [359, 458] width 47 height 17
click at [299, 522] on div "9" at bounding box center [306, 527] width 18 height 18
type input "[DATE]"
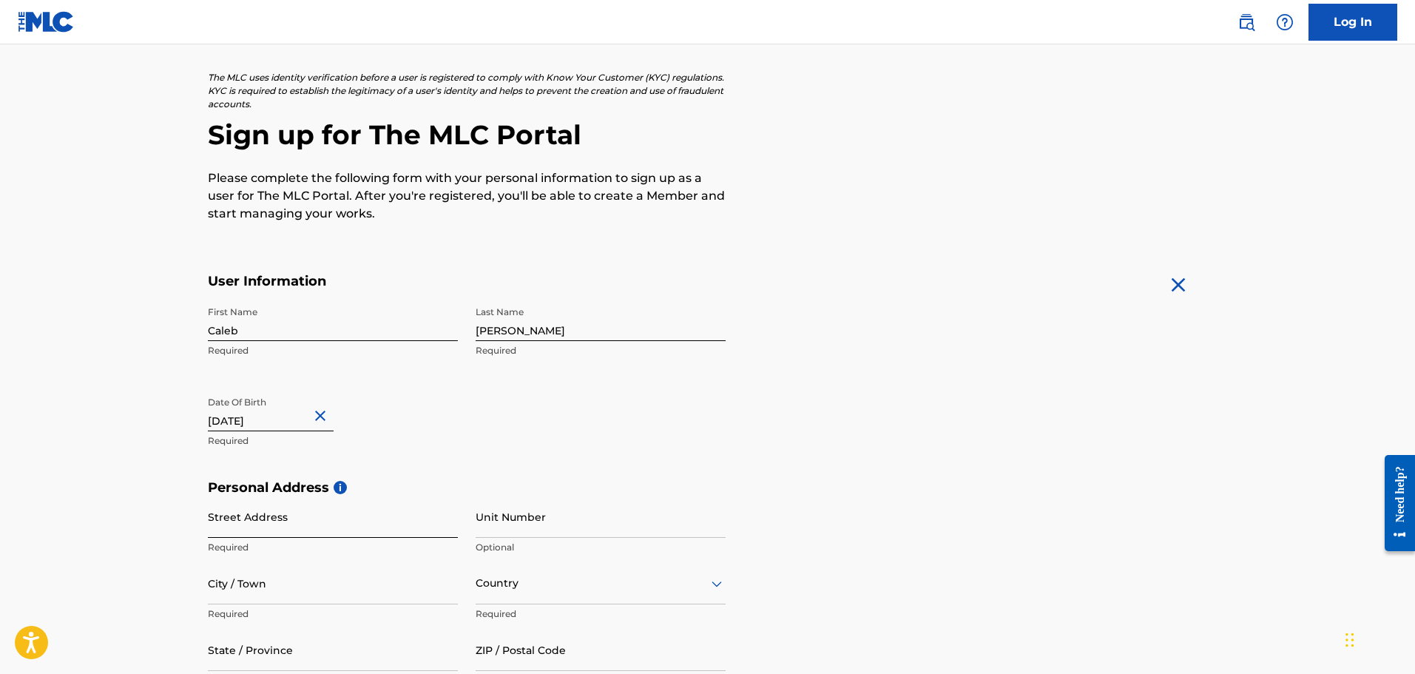
click at [385, 520] on input "Street Address" at bounding box center [333, 517] width 250 height 42
type input "[STREET_ADDRESS]"
type input "N"
type input "[GEOGRAPHIC_DATA]"
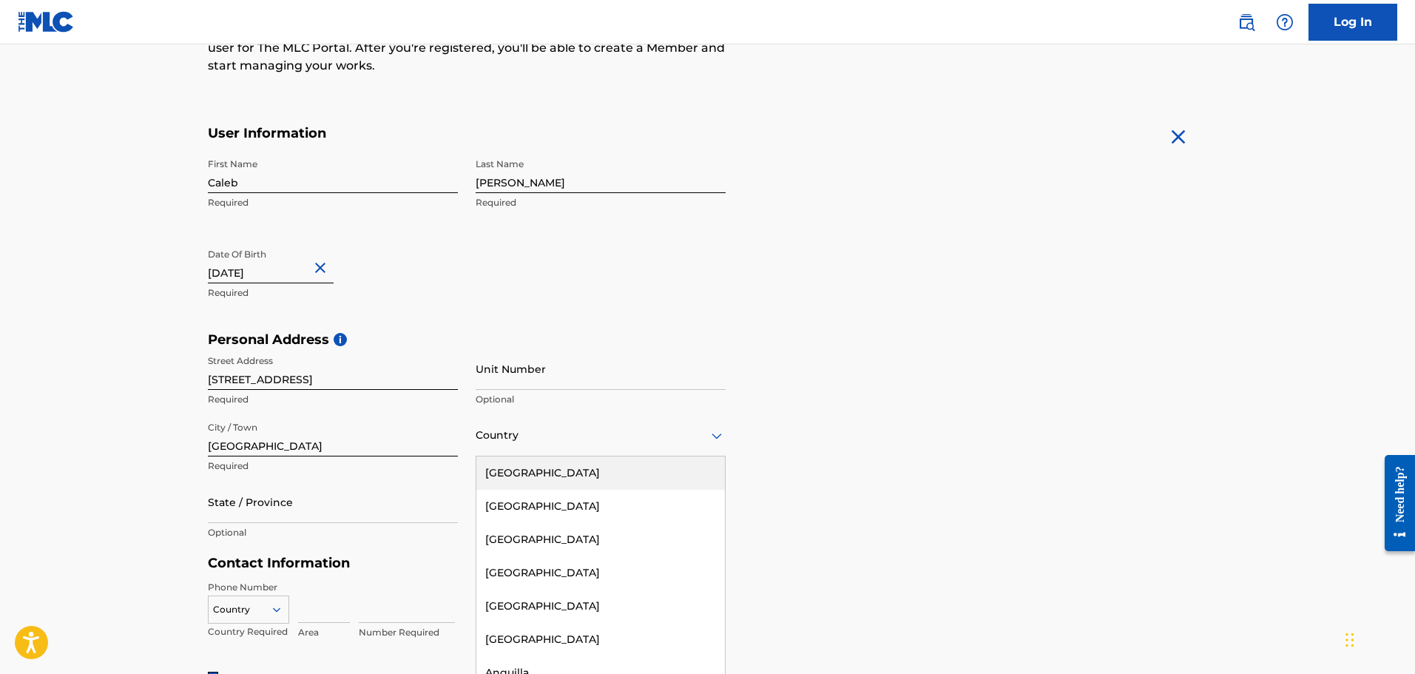
scroll to position [227, 0]
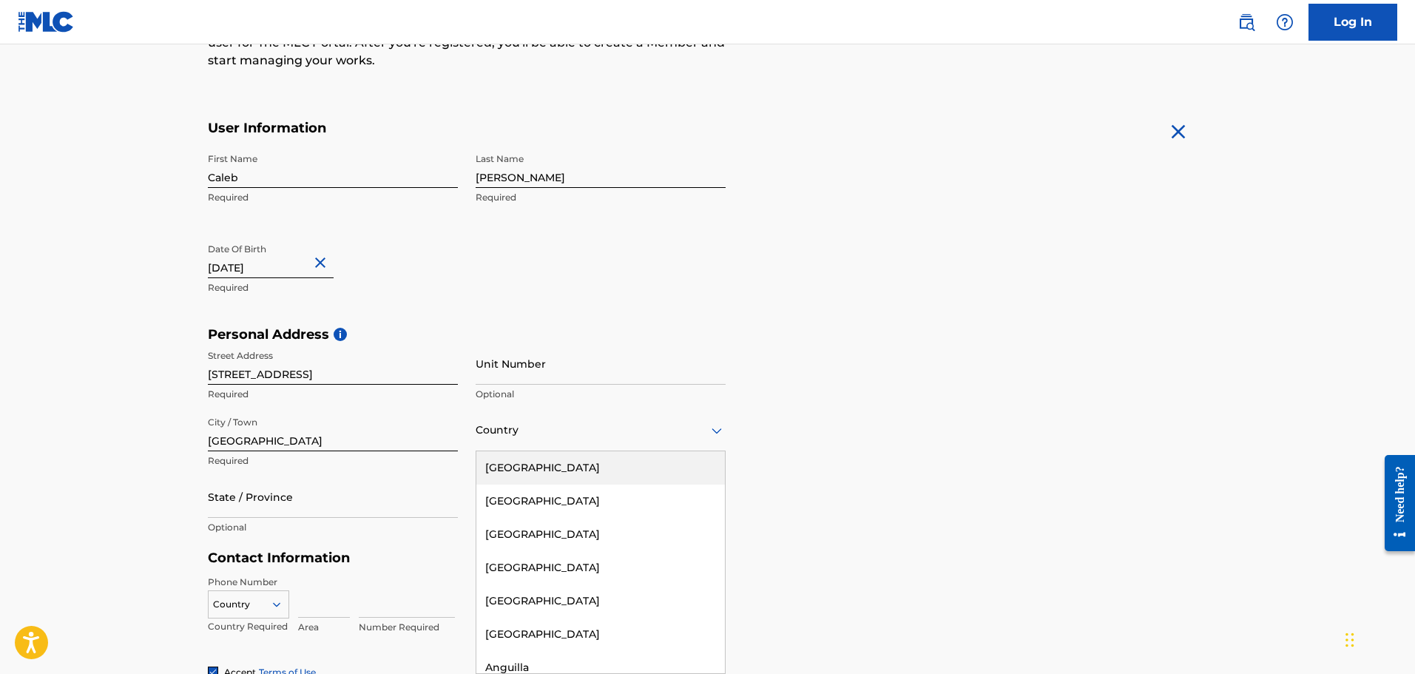
click at [521, 434] on div at bounding box center [601, 430] width 250 height 18
click at [525, 463] on div "[GEOGRAPHIC_DATA]" at bounding box center [600, 467] width 249 height 33
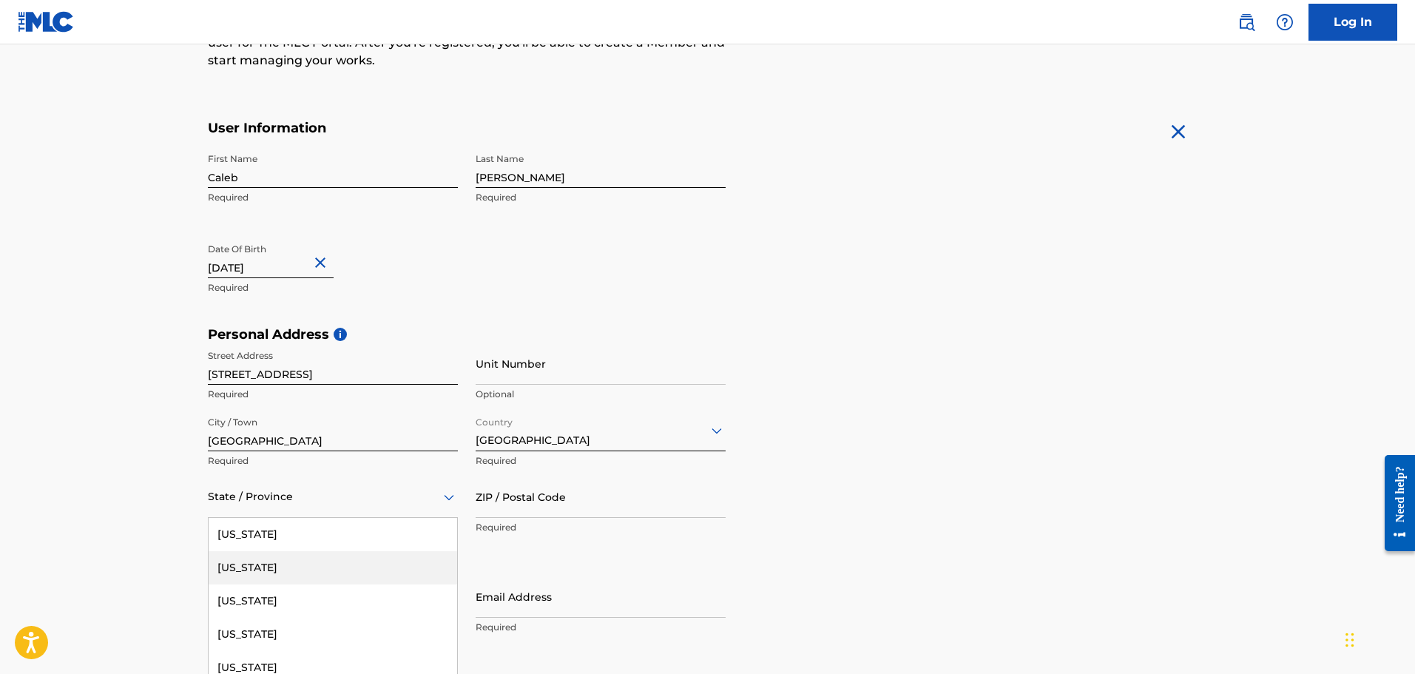
scroll to position [294, 0]
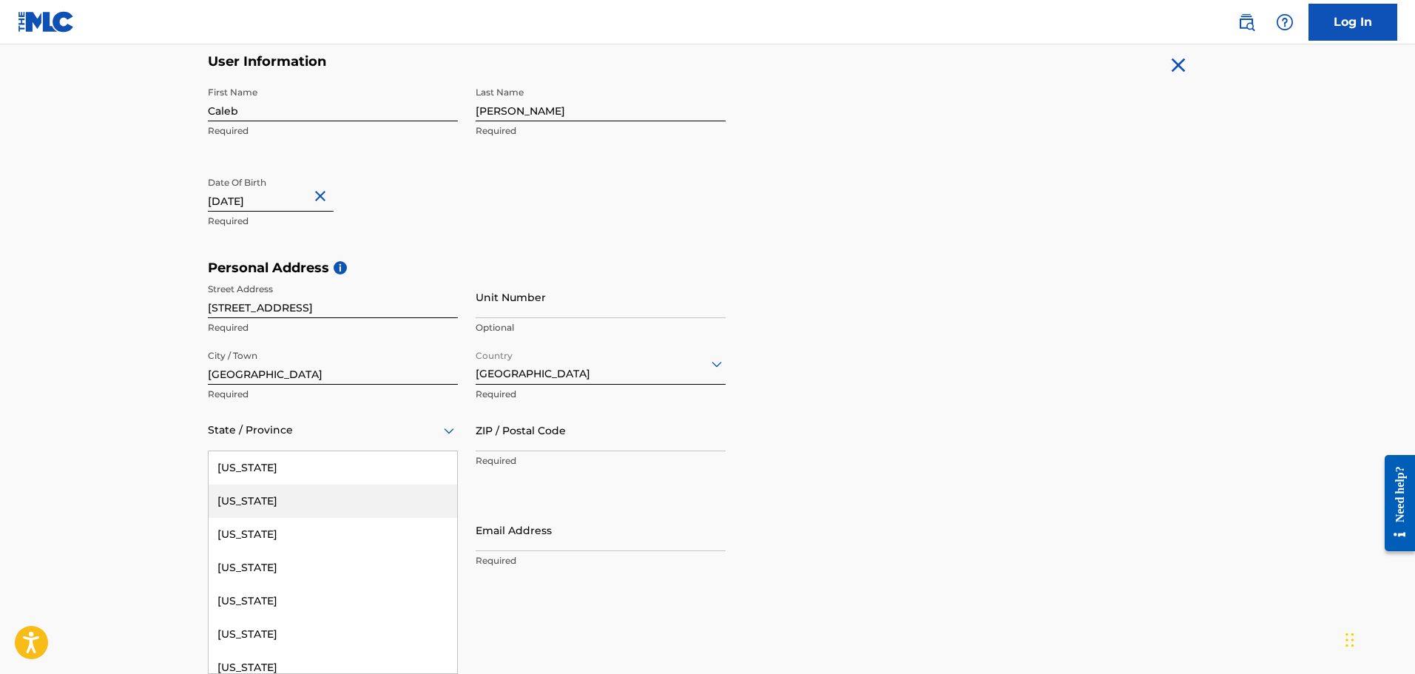
click at [330, 451] on div "57 results available. Use Up and Down to choose options, press Enter to select …" at bounding box center [333, 430] width 250 height 42
type input "T"
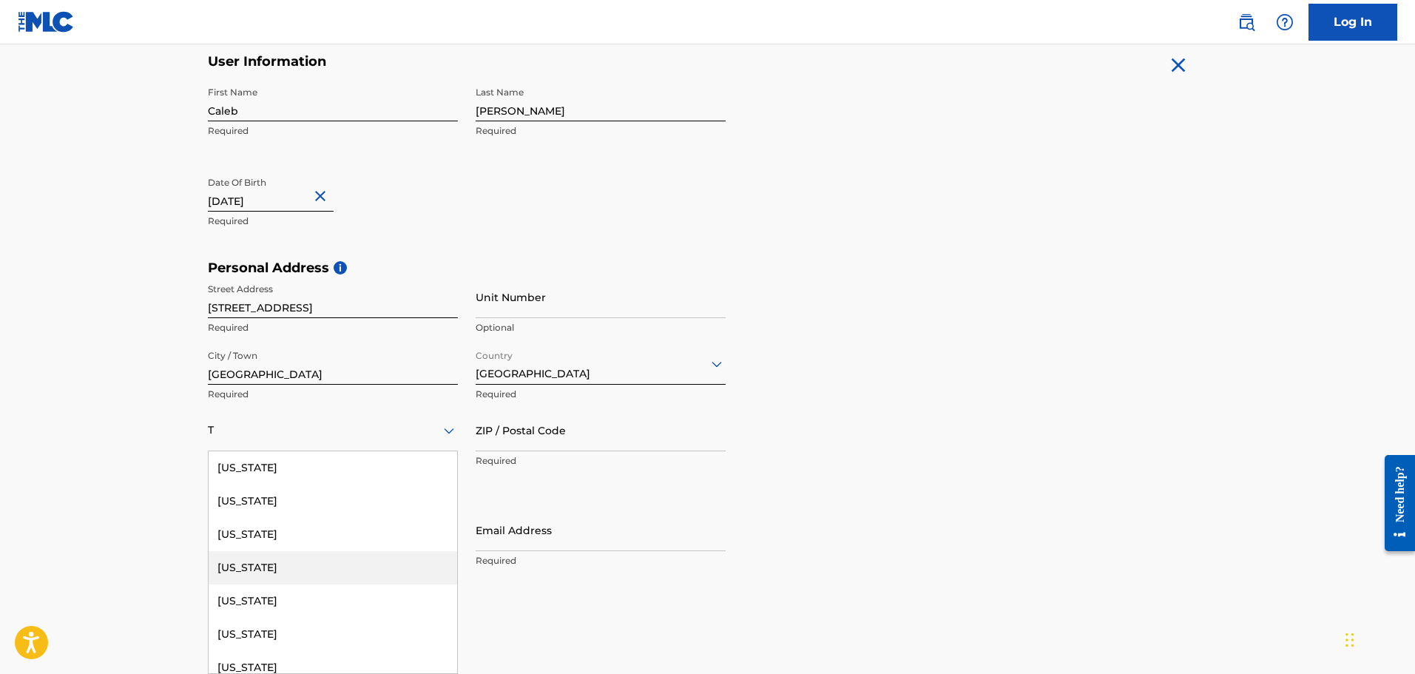
click at [353, 575] on div "[US_STATE]" at bounding box center [333, 567] width 249 height 33
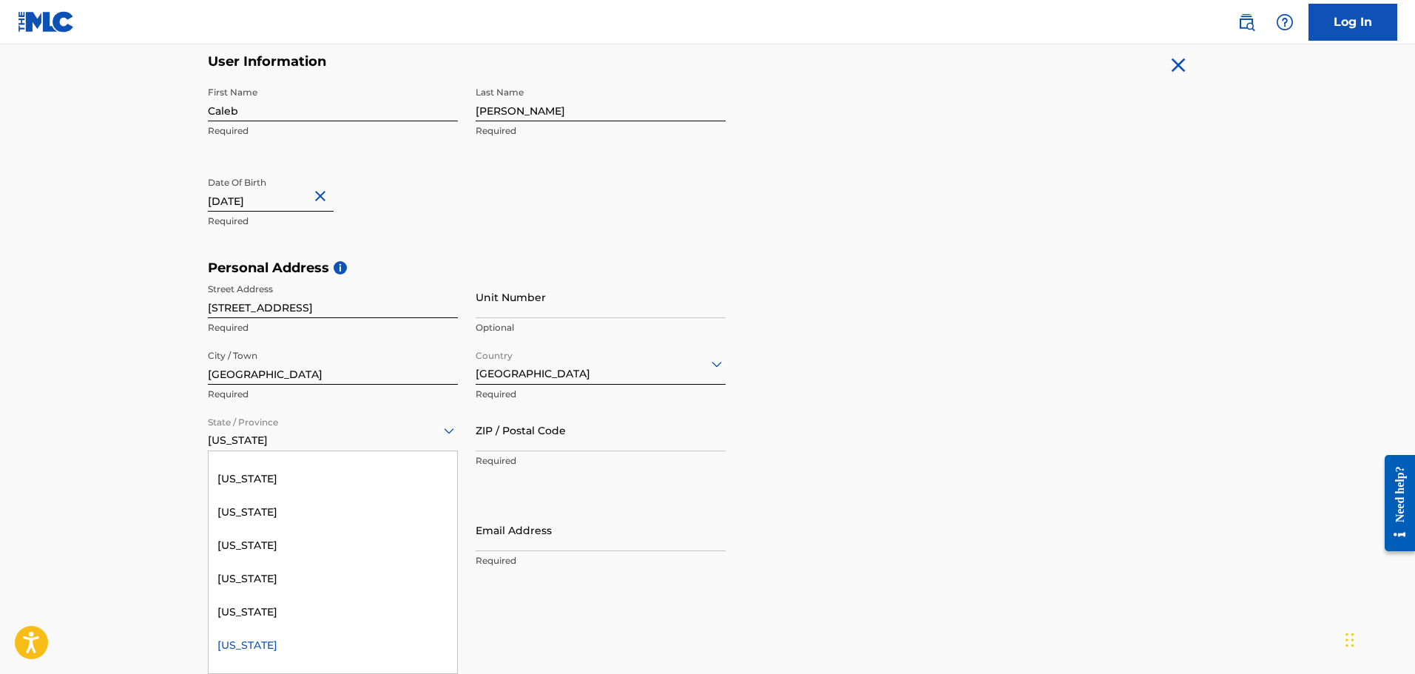
click at [292, 446] on div "[US_STATE]" at bounding box center [333, 430] width 250 height 36
click at [303, 570] on div "[US_STATE]" at bounding box center [333, 578] width 249 height 33
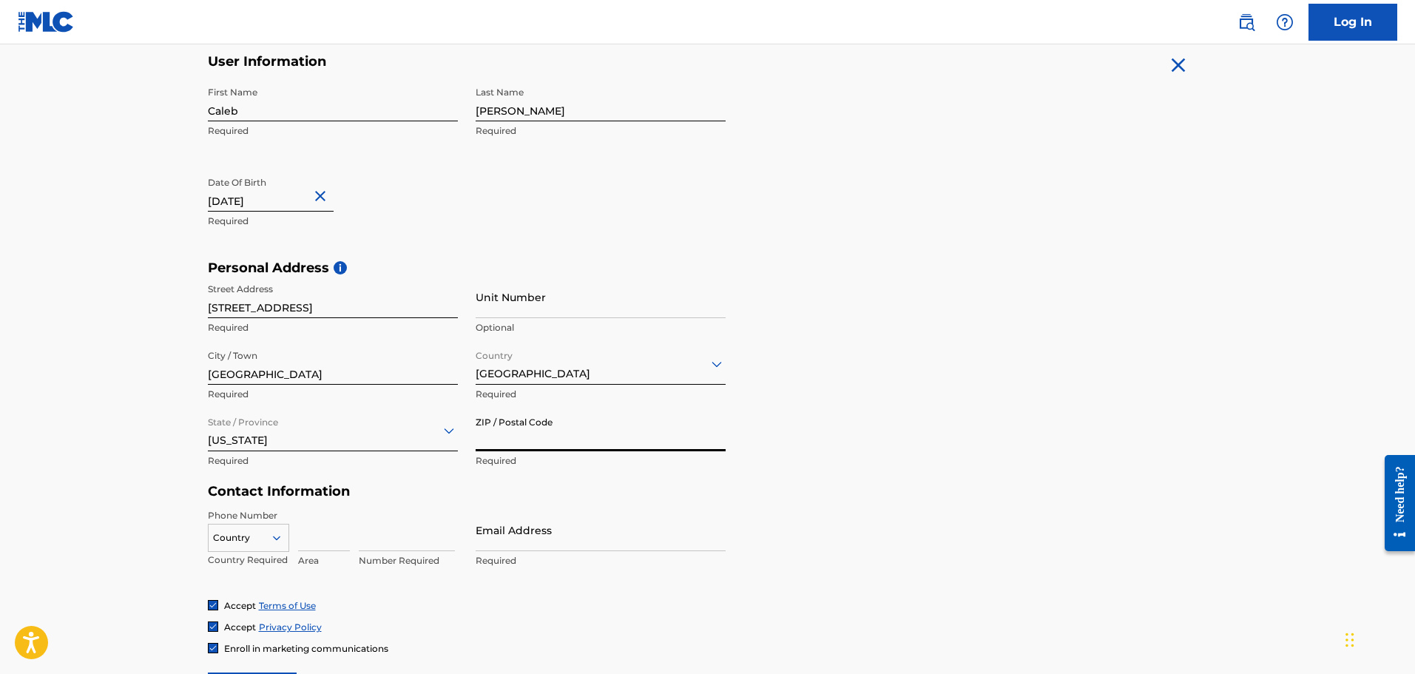
click at [541, 434] on input "ZIP / Postal Code" at bounding box center [601, 430] width 250 height 42
type input "37189"
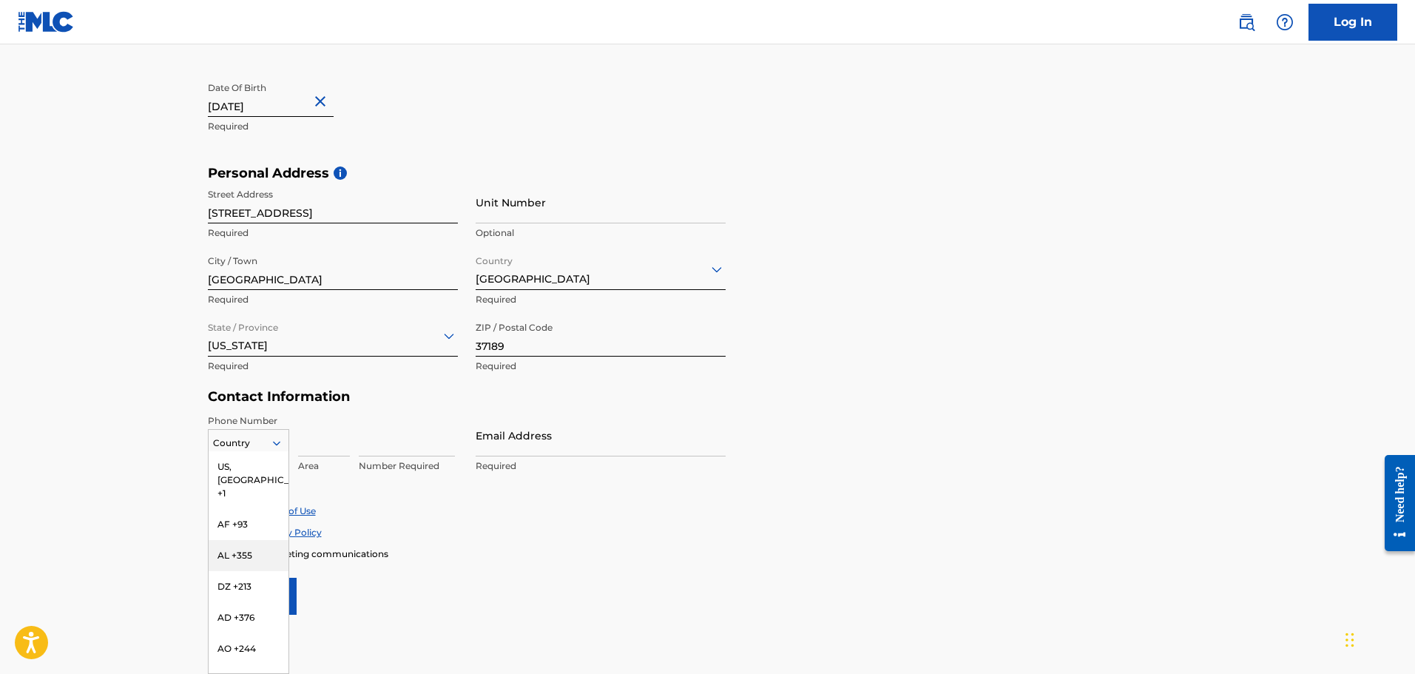
click at [256, 451] on div "216 results available. Use Up and Down to choose options, press Enter to select…" at bounding box center [248, 440] width 81 height 22
click at [250, 476] on div "US, [GEOGRAPHIC_DATA] +1" at bounding box center [249, 480] width 80 height 58
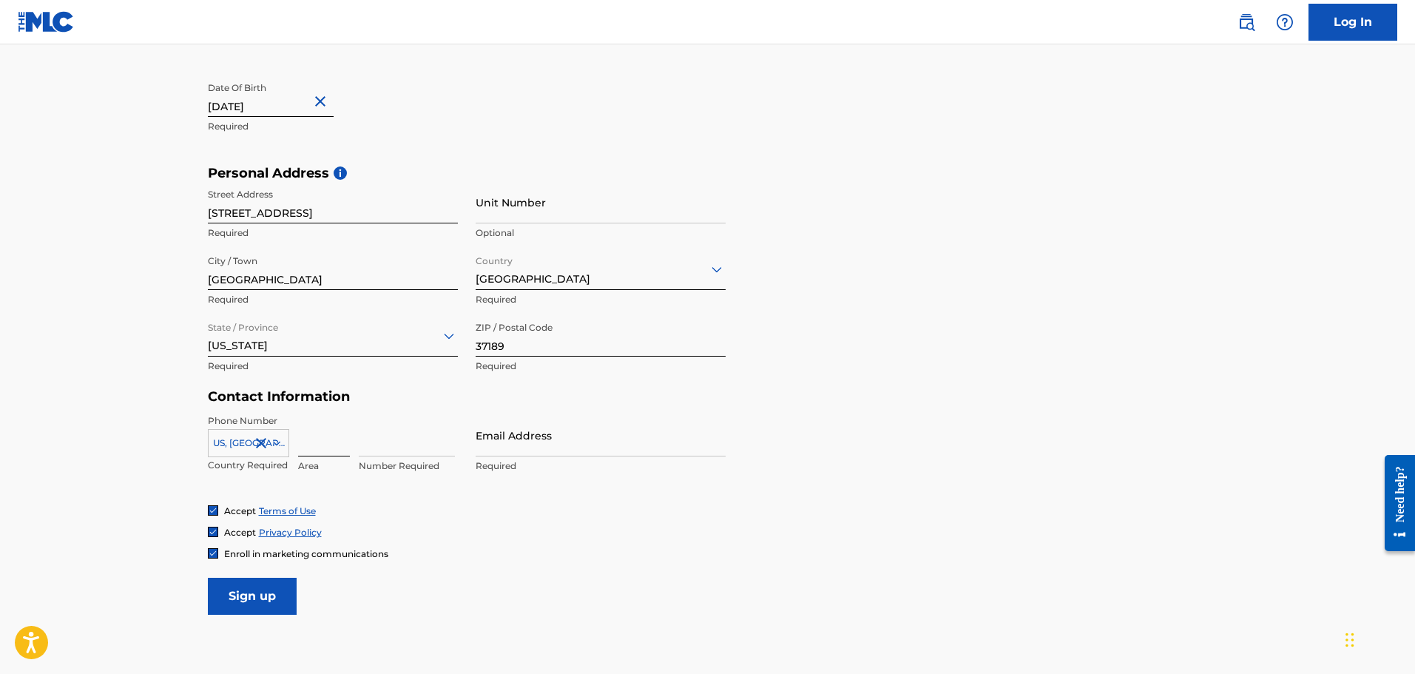
click at [318, 441] on input at bounding box center [324, 435] width 52 height 42
type input "615"
click at [384, 450] on input "554--6564" at bounding box center [407, 435] width 96 height 42
type input "554-6564"
click at [517, 449] on input "Email Address" at bounding box center [601, 435] width 250 height 42
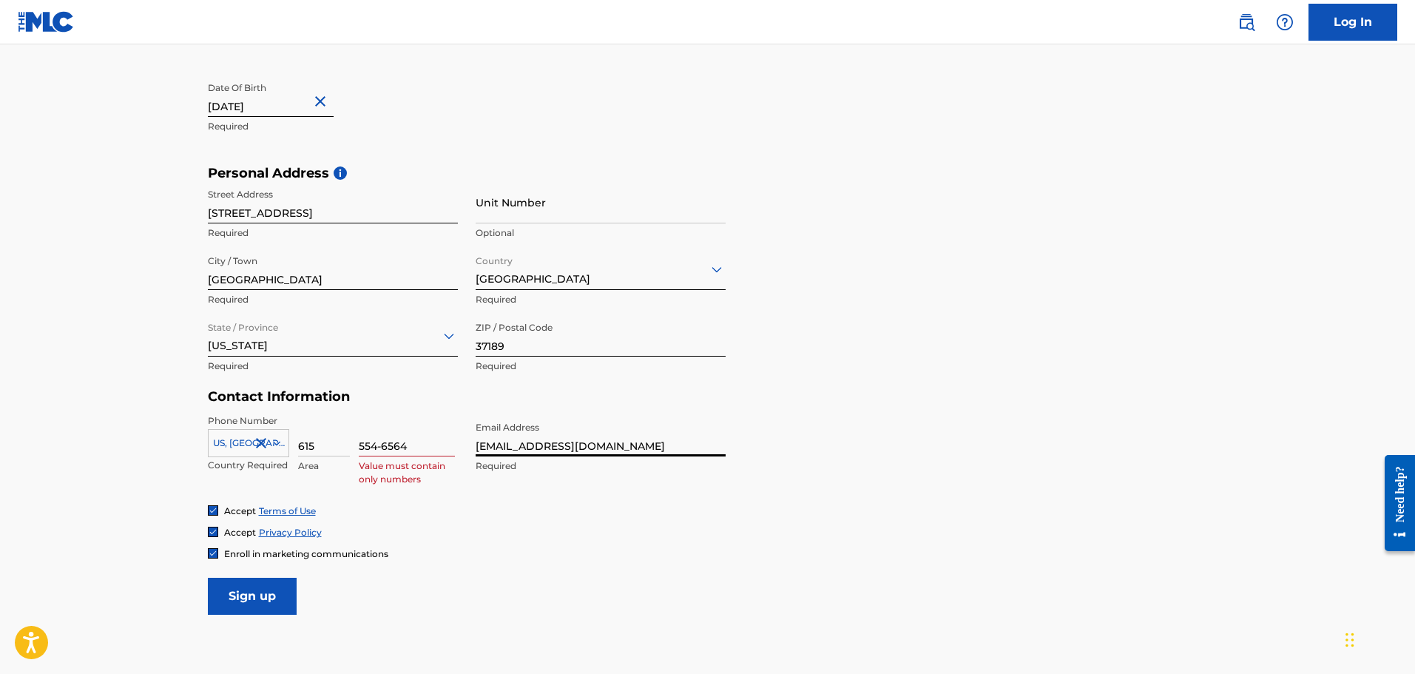
type input "[EMAIL_ADDRESS][DOMAIN_NAME]"
click at [508, 489] on div "Phone Number [GEOGRAPHIC_DATA], [GEOGRAPHIC_DATA] +1 Country Required 615 Area …" at bounding box center [467, 459] width 518 height 90
drag, startPoint x: 381, startPoint y: 444, endPoint x: 388, endPoint y: 442, distance: 7.7
click at [382, 444] on input "554-6564" at bounding box center [407, 435] width 96 height 42
type input "5546564"
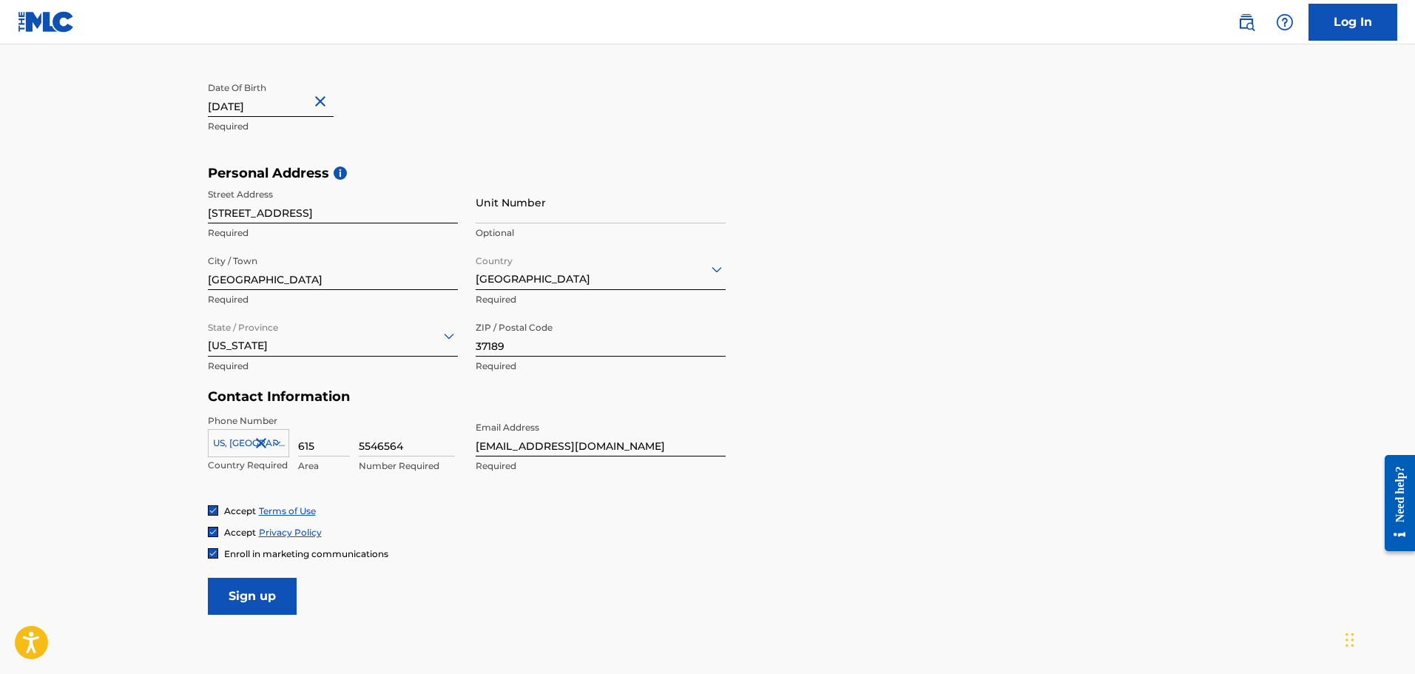
click at [411, 562] on form "User Information First Name [PERSON_NAME] Required Last Name [PERSON_NAME] Requ…" at bounding box center [708, 287] width 1000 height 656
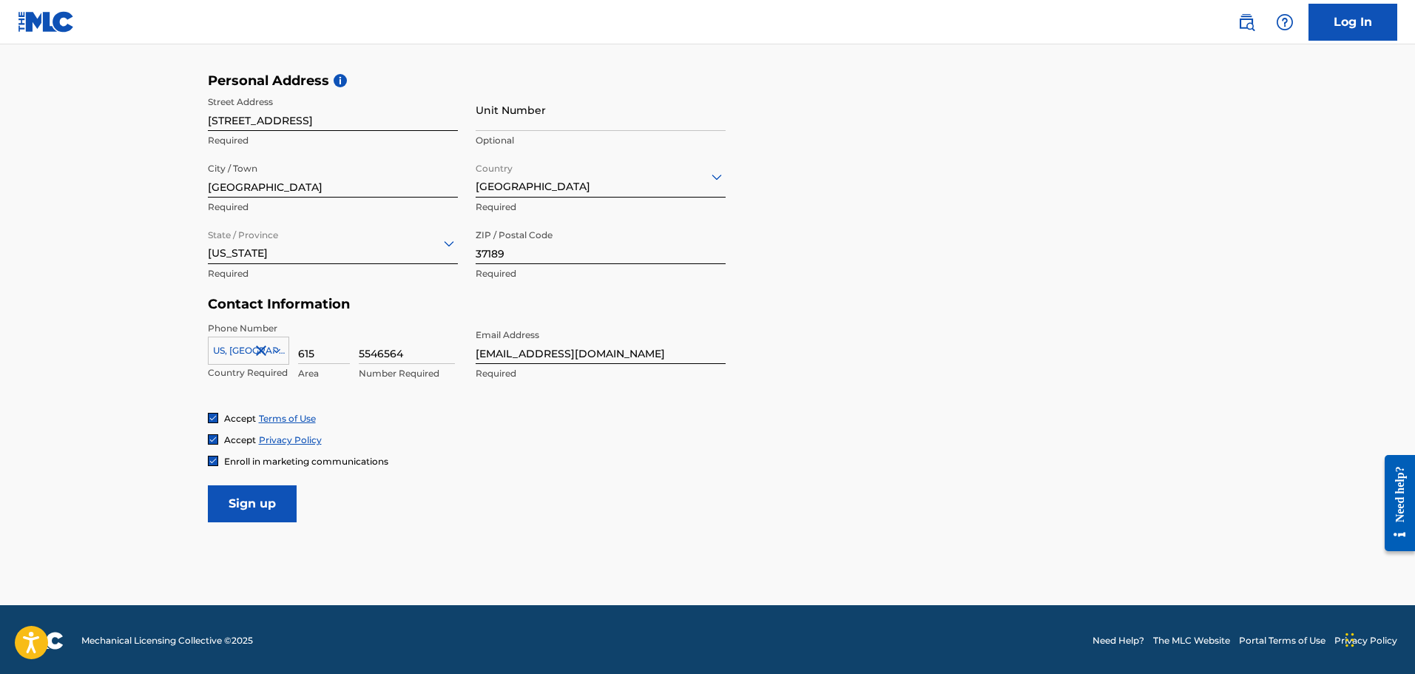
scroll to position [483, 0]
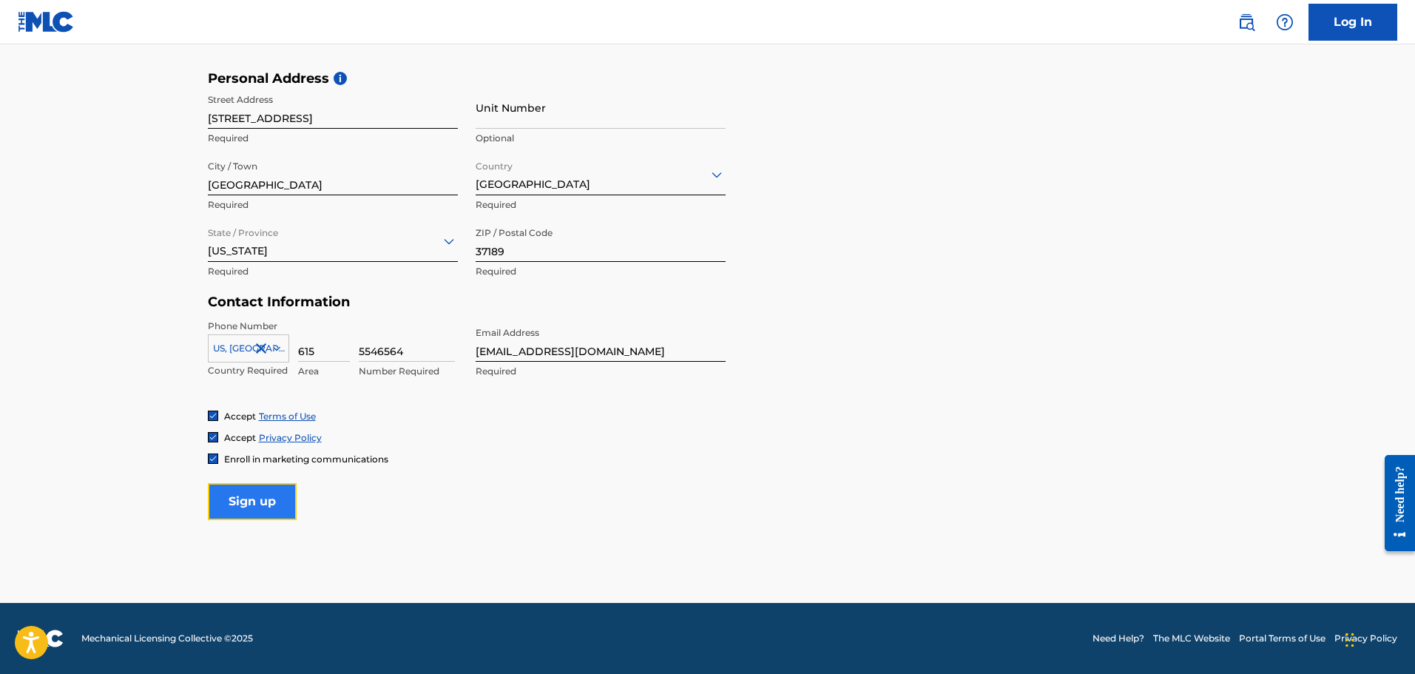
click at [264, 498] on input "Sign up" at bounding box center [252, 501] width 89 height 37
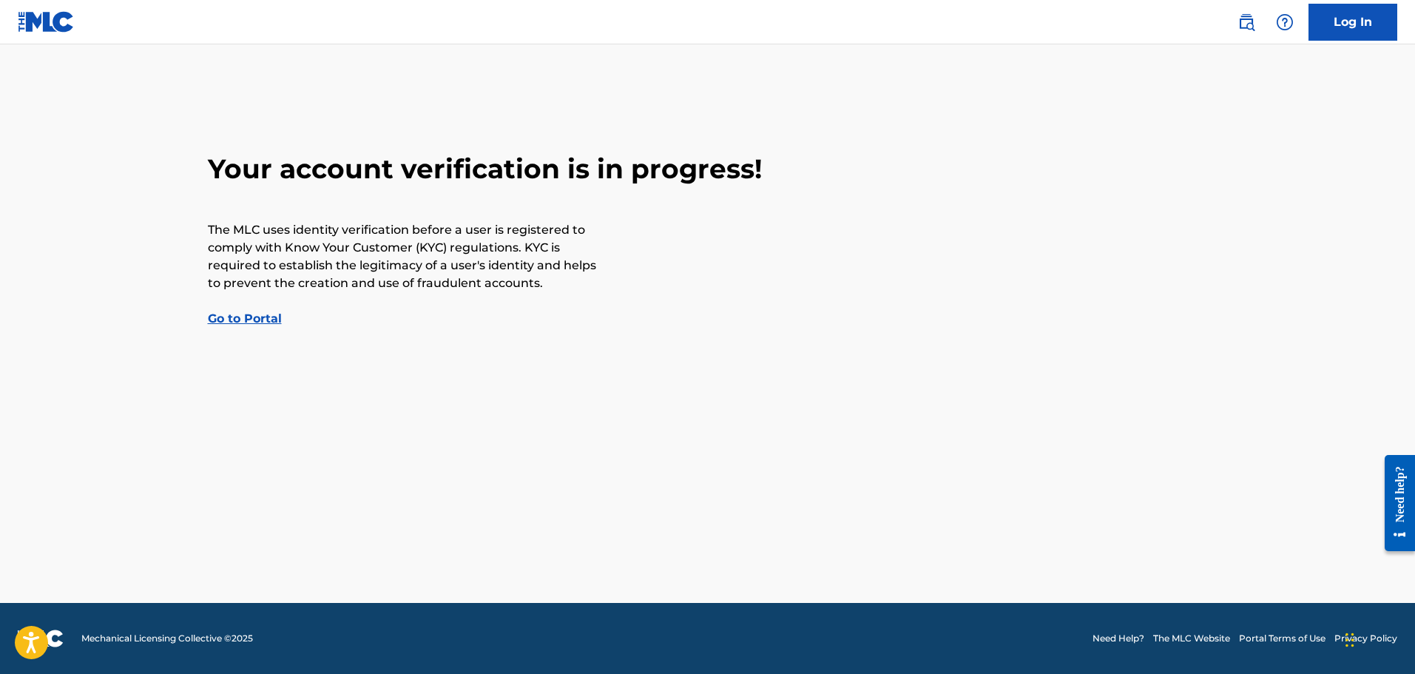
click at [276, 320] on link "Go to Portal" at bounding box center [245, 318] width 74 height 14
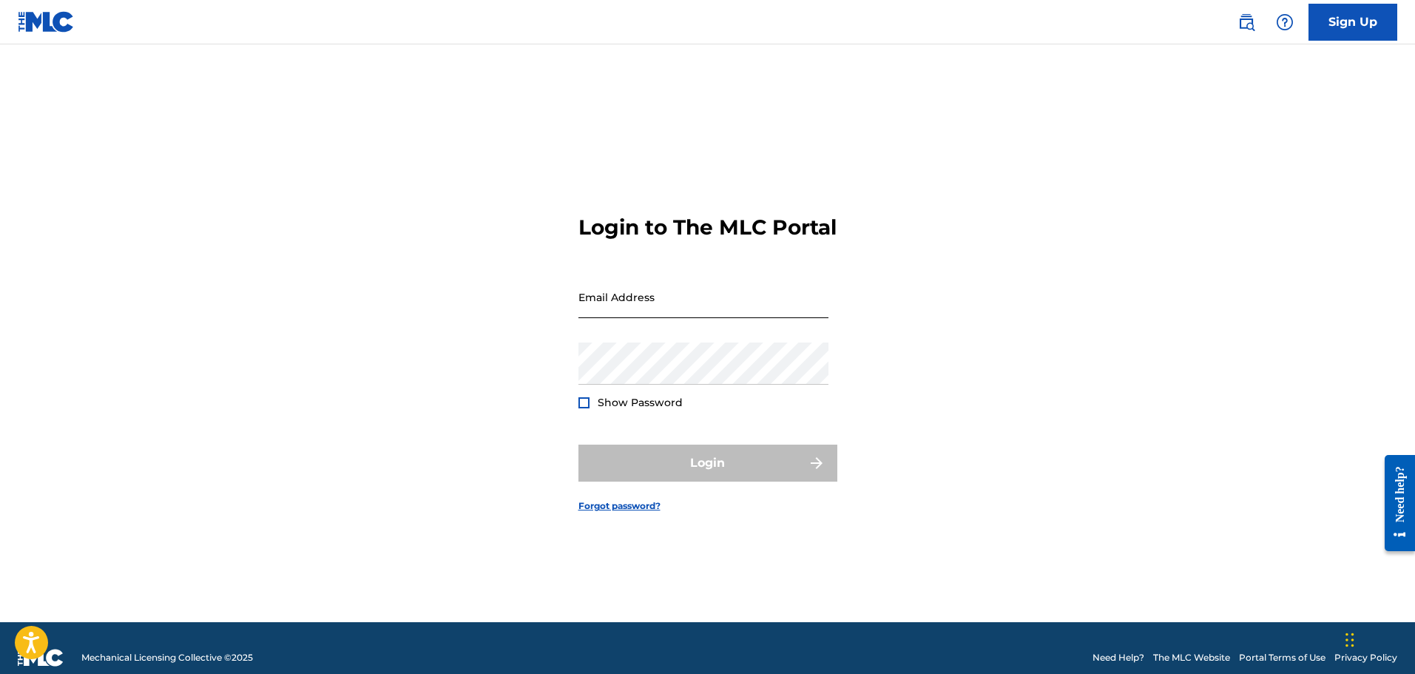
click at [627, 318] on input "Email Address" at bounding box center [703, 297] width 250 height 42
